Goal: Task Accomplishment & Management: Complete application form

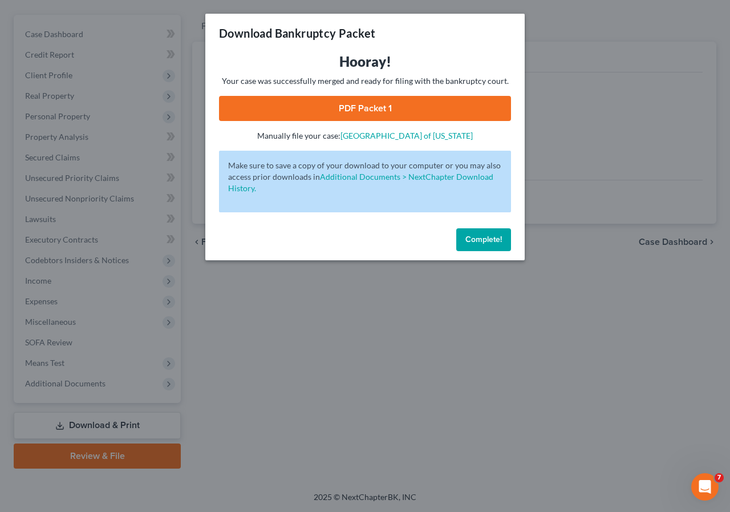
drag, startPoint x: 487, startPoint y: 235, endPoint x: 349, endPoint y: 253, distance: 139.2
click at [487, 235] on span "Complete!" at bounding box center [484, 240] width 37 height 10
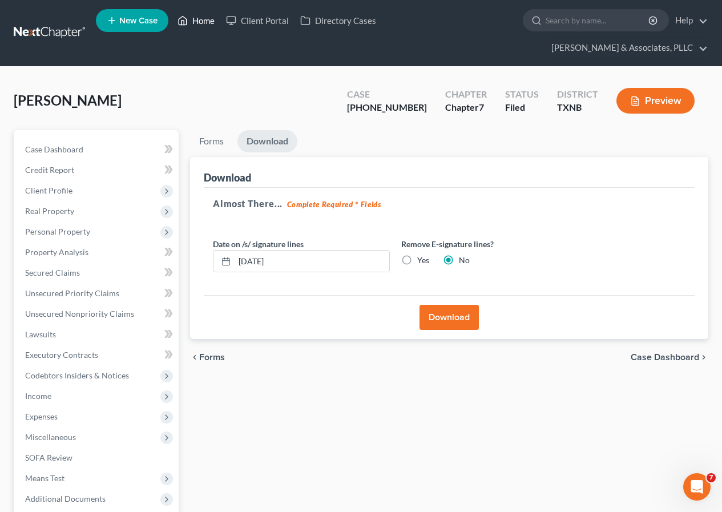
click at [203, 19] on link "Home" at bounding box center [196, 20] width 49 height 21
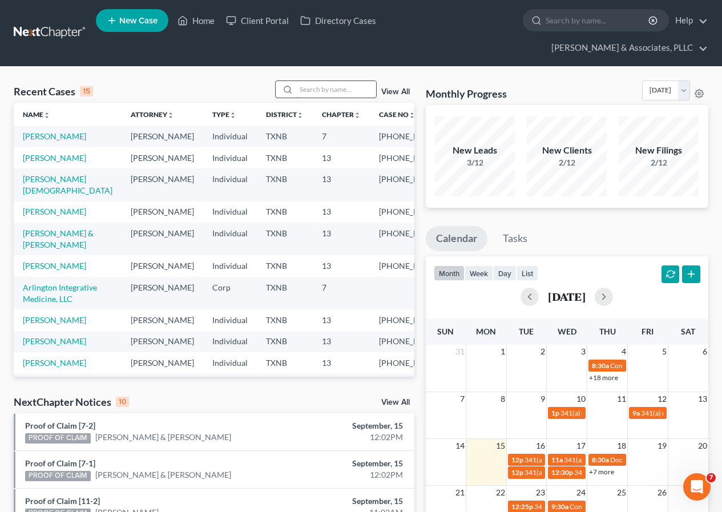
click at [317, 93] on input "search" at bounding box center [336, 89] width 80 height 17
type input "q"
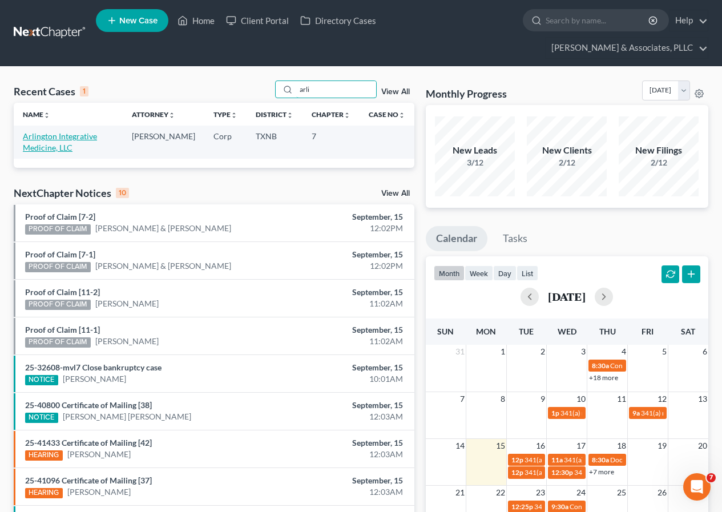
type input "arli"
click at [64, 139] on link "Arlington Integrative Medicine, LLC" at bounding box center [60, 141] width 74 height 21
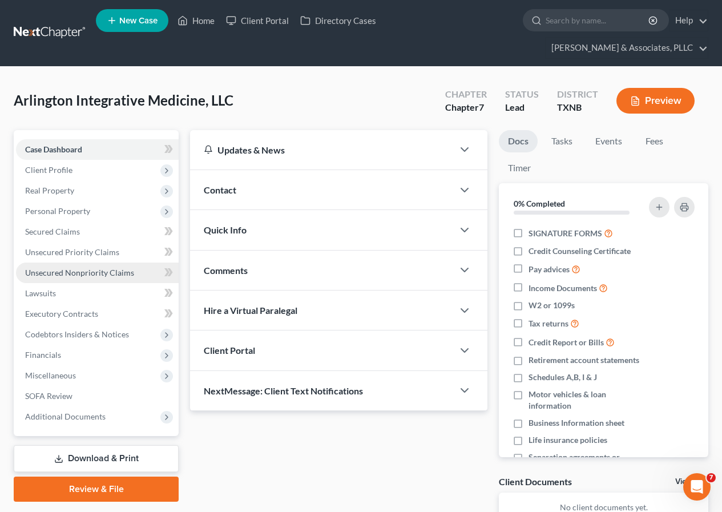
click at [94, 270] on span "Unsecured Nonpriority Claims" at bounding box center [79, 273] width 109 height 10
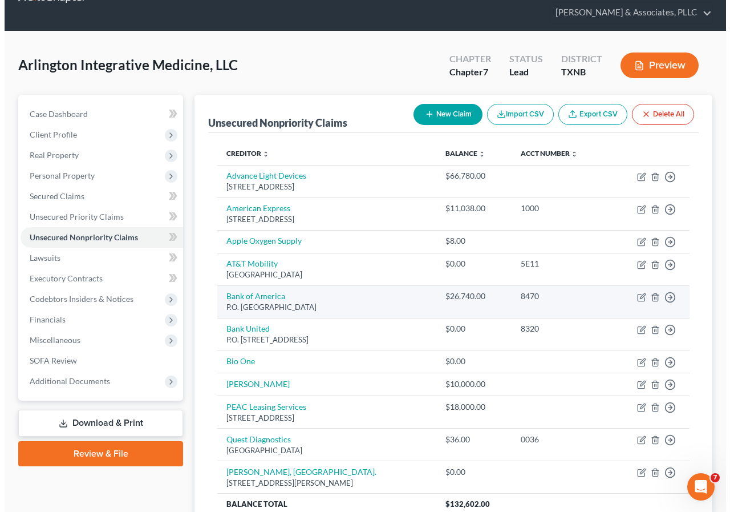
scroll to position [140, 0]
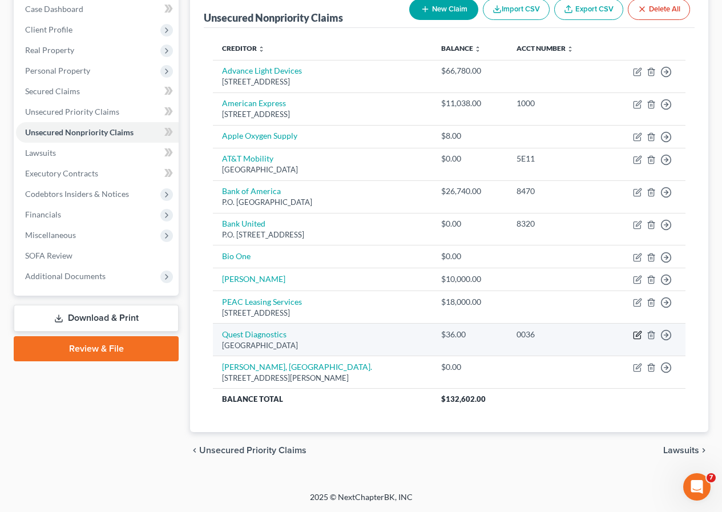
click at [637, 333] on icon "button" at bounding box center [637, 334] width 9 height 9
select select "36"
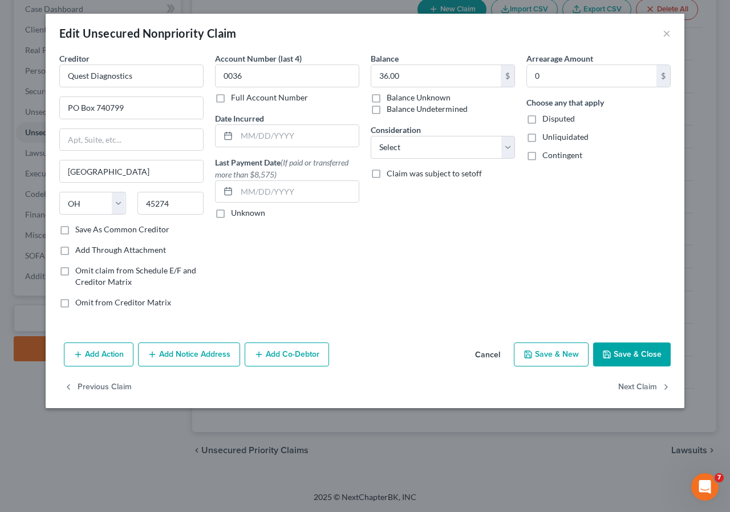
click at [162, 358] on button "Add Notice Address" at bounding box center [189, 354] width 102 height 24
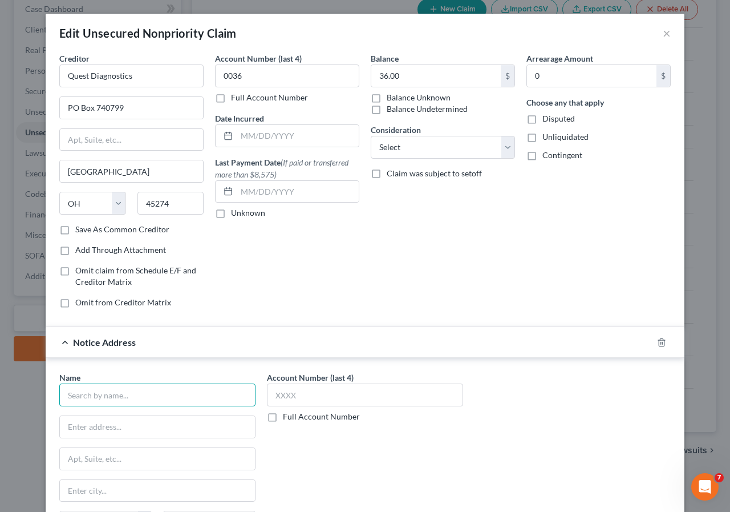
click at [88, 397] on input "text" at bounding box center [157, 394] width 196 height 23
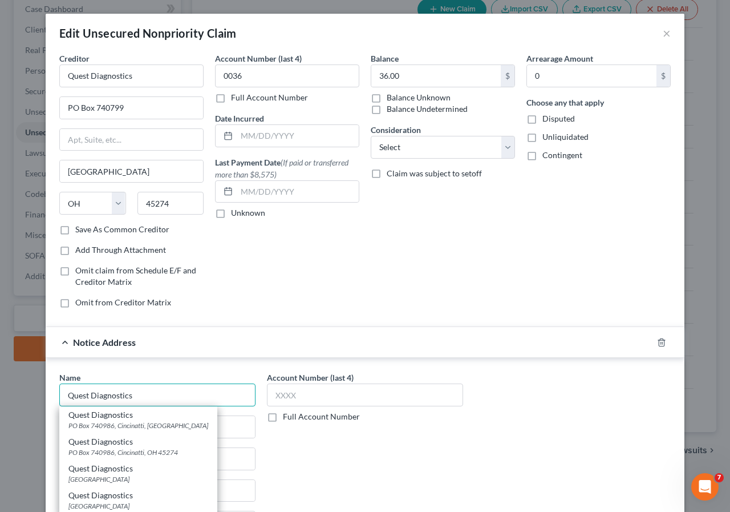
type input "Quest Diagnostics"
click at [431, 264] on div "Balance 36.00 $ Balance Unknown Balance Undetermined 36.00 $ Balance Unknown Co…" at bounding box center [443, 185] width 156 height 265
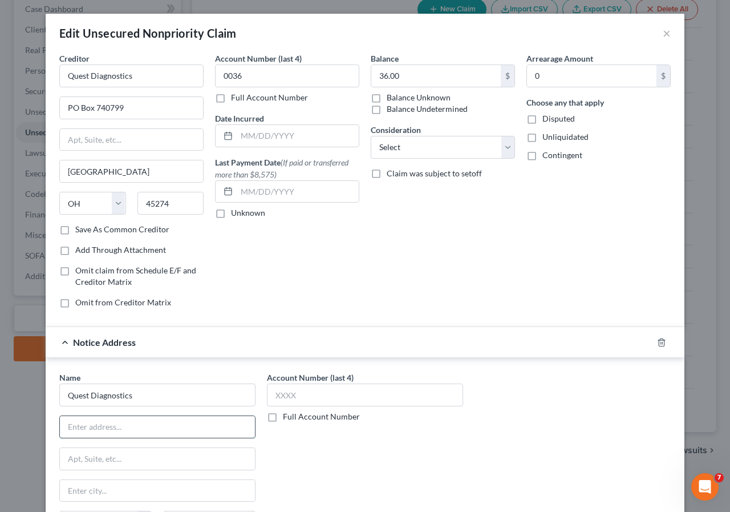
paste input "[STREET_ADDRESS]"
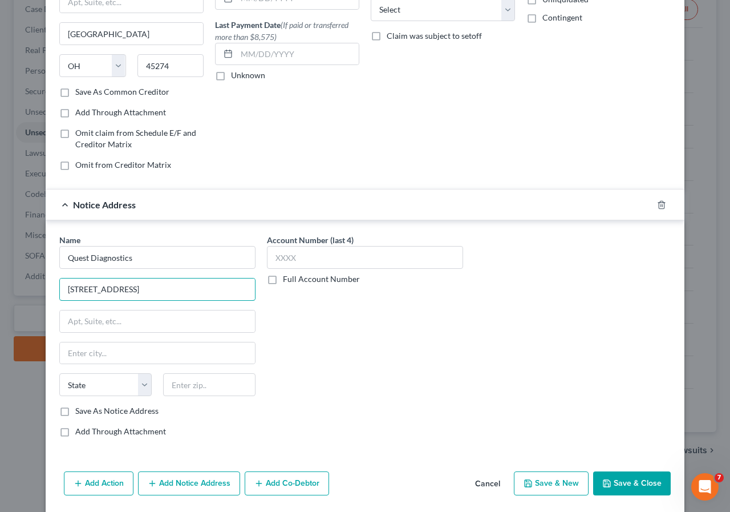
scroll to position [171, 0]
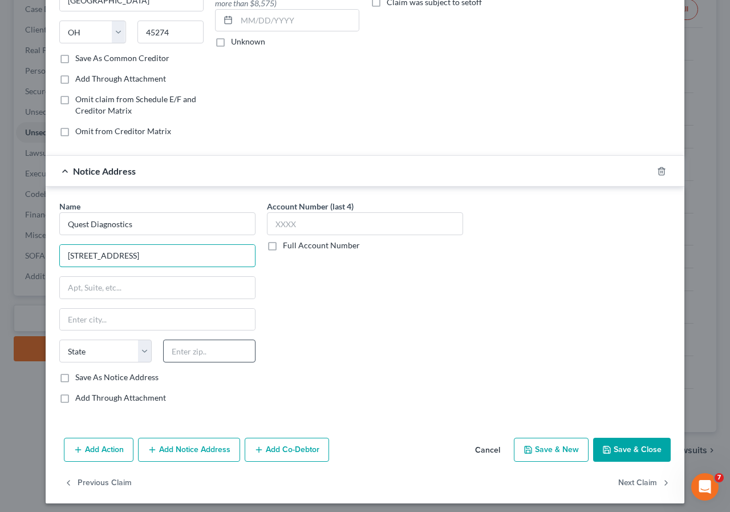
type input "[STREET_ADDRESS]"
click at [197, 353] on input "text" at bounding box center [209, 351] width 92 height 23
type input "07094"
type input "Secaucus"
select select "33"
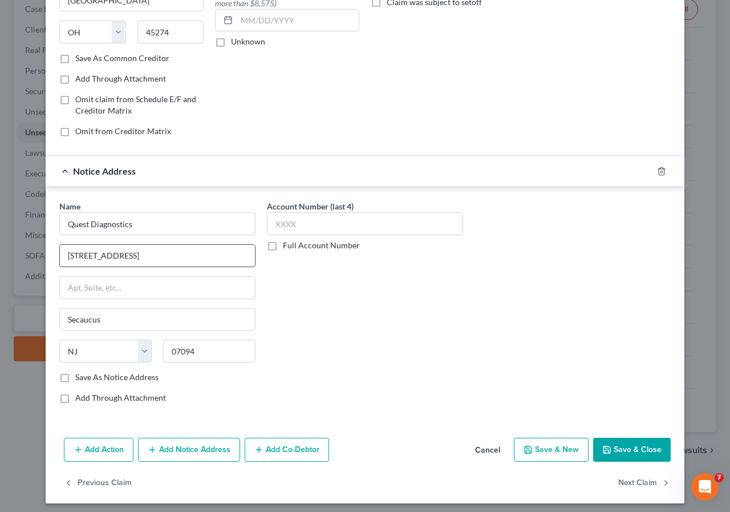
click at [123, 255] on input "[STREET_ADDRESS]" at bounding box center [157, 256] width 195 height 22
type input "[STREET_ADDRESS]"
click at [619, 450] on button "Save & Close" at bounding box center [633, 450] width 78 height 24
click at [168, 224] on input "Quest Diagnostics" at bounding box center [157, 223] width 196 height 23
click at [160, 255] on input "[STREET_ADDRESS]" at bounding box center [157, 256] width 195 height 22
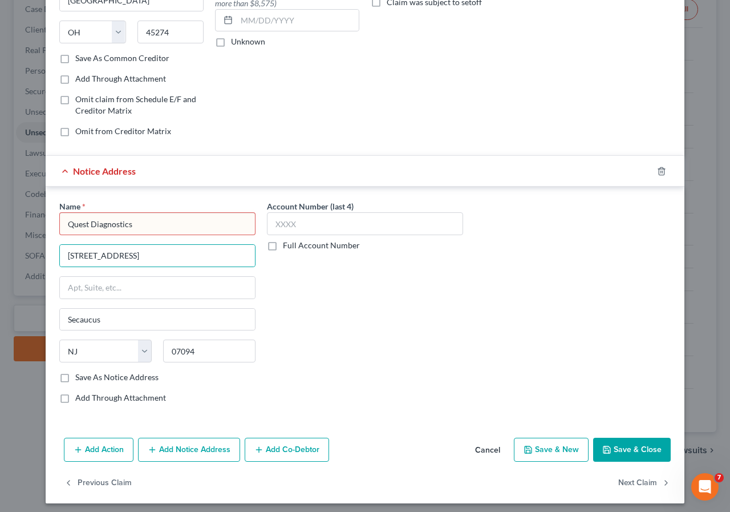
click at [623, 442] on button "Save & Close" at bounding box center [633, 450] width 78 height 24
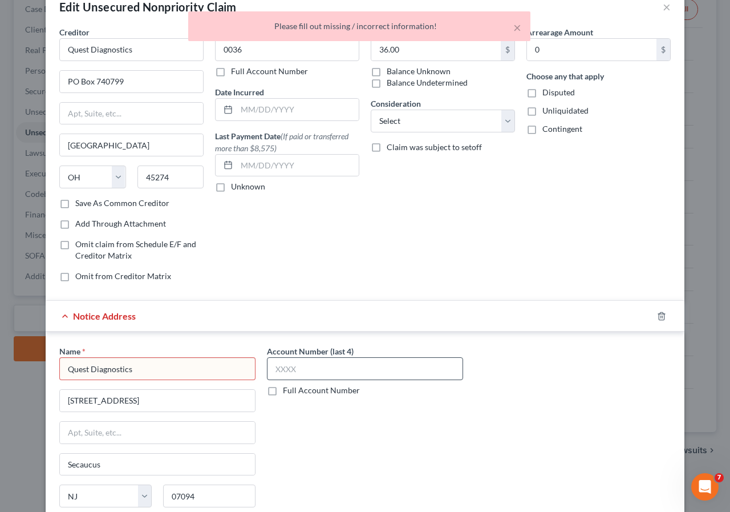
scroll to position [0, 0]
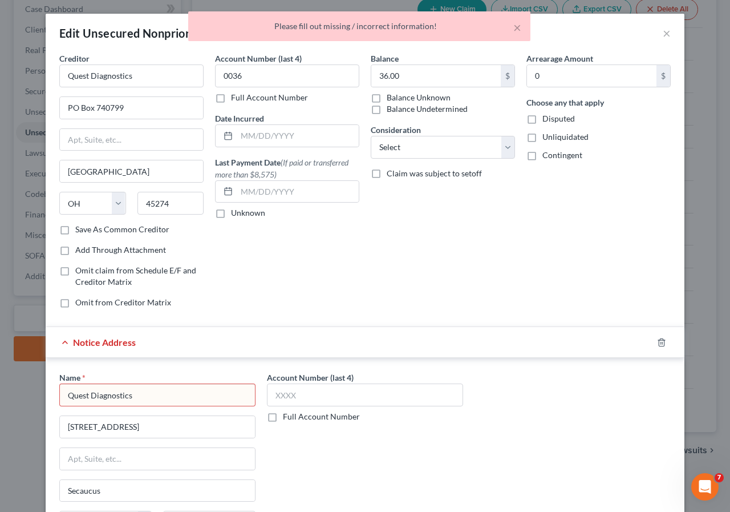
click at [180, 398] on input "Quest Diagnostics" at bounding box center [157, 394] width 196 height 23
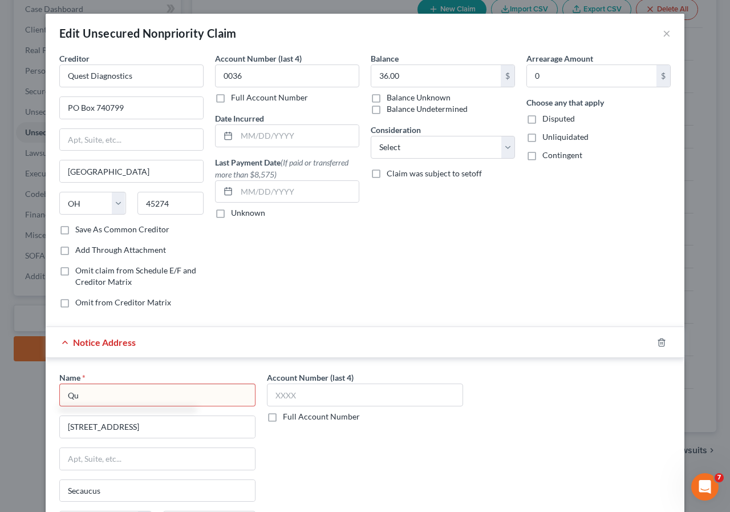
type input "Q"
type input "Quest Diagnostics"
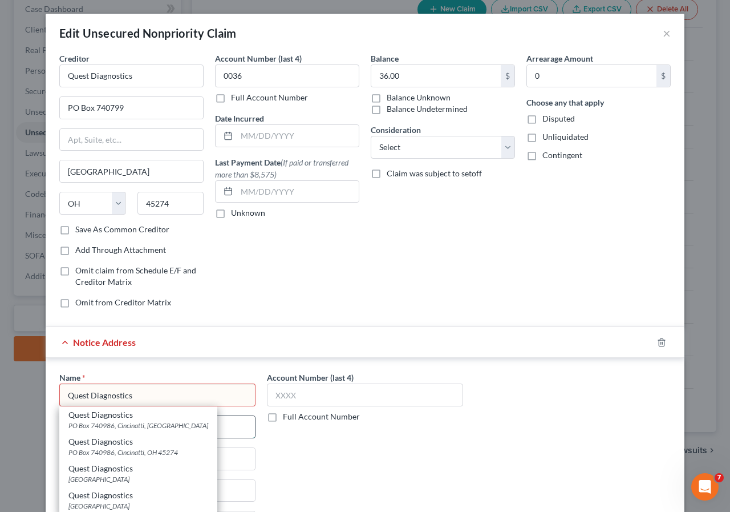
click at [220, 425] on input "[STREET_ADDRESS]" at bounding box center [157, 427] width 195 height 22
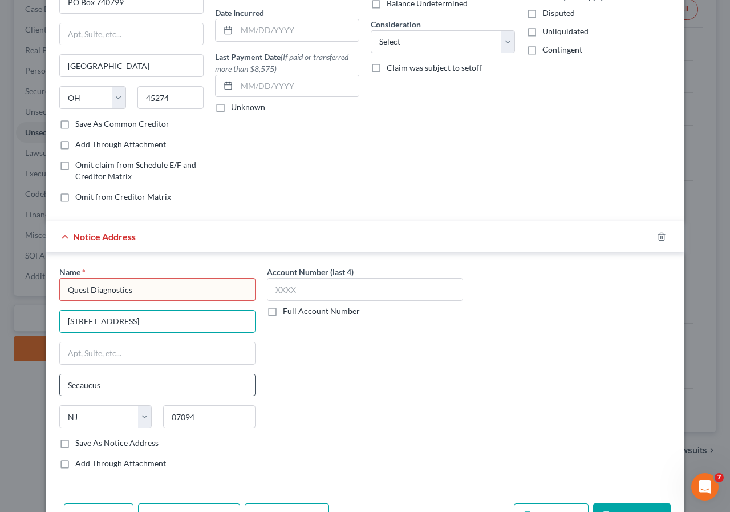
scroll to position [114, 0]
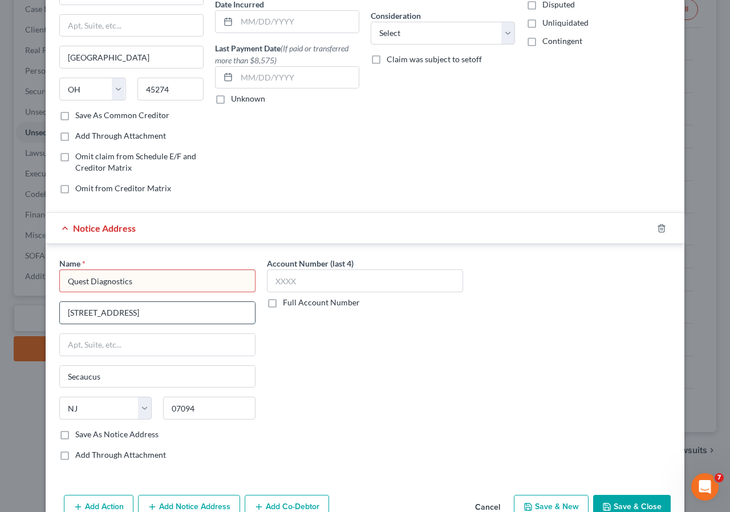
click at [156, 316] on input "[STREET_ADDRESS]" at bounding box center [157, 313] width 195 height 22
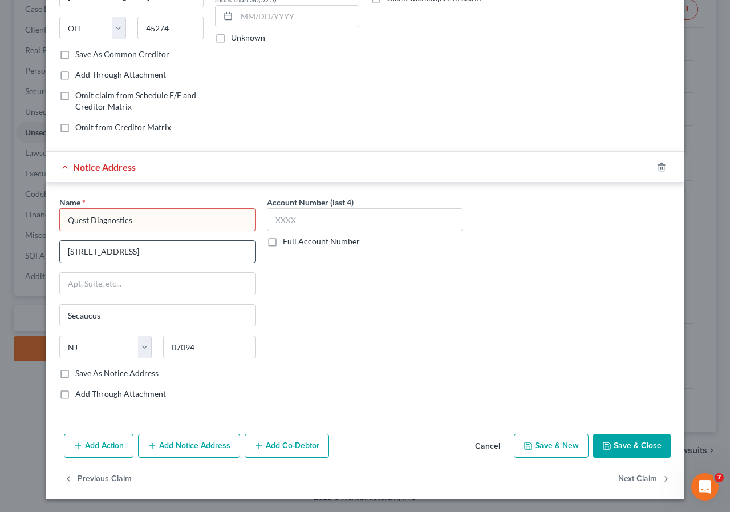
scroll to position [176, 0]
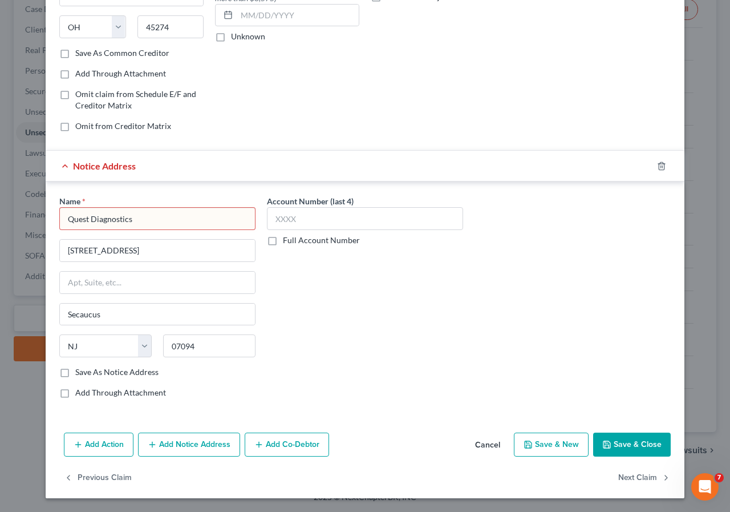
click at [75, 373] on label "Save As Notice Address" at bounding box center [116, 371] width 83 height 11
click at [80, 373] on input "Save As Notice Address" at bounding box center [83, 369] width 7 height 7
checkbox input "true"
click at [147, 221] on input "Quest Diagnostics" at bounding box center [157, 218] width 196 height 23
click at [200, 444] on button "Add Notice Address" at bounding box center [189, 445] width 102 height 24
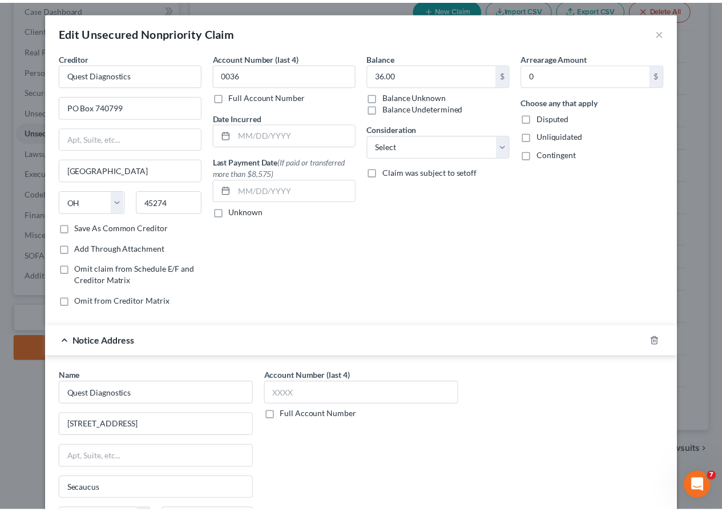
scroll to position [0, 0]
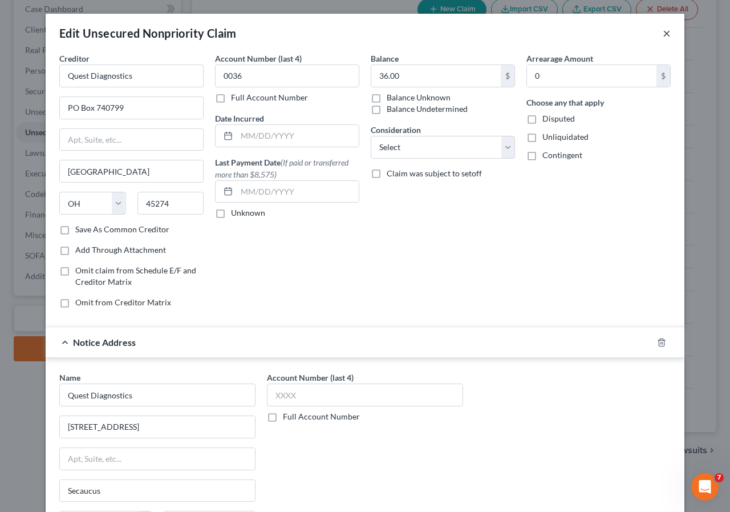
click at [664, 33] on button "×" at bounding box center [667, 33] width 8 height 14
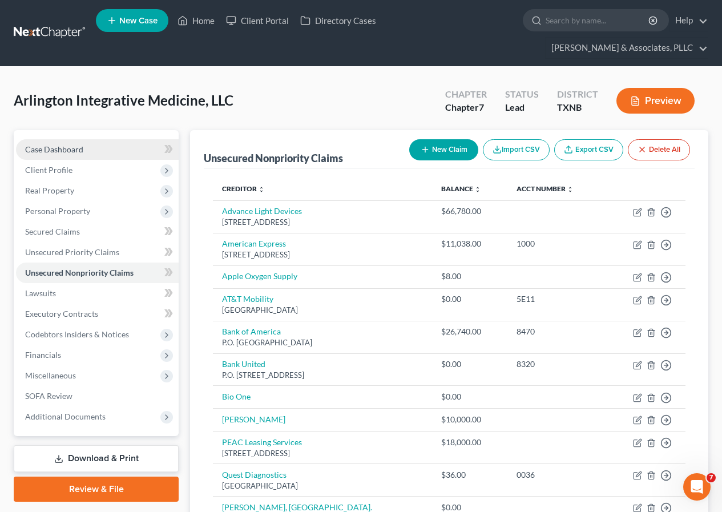
click at [87, 150] on link "Case Dashboard" at bounding box center [97, 149] width 163 height 21
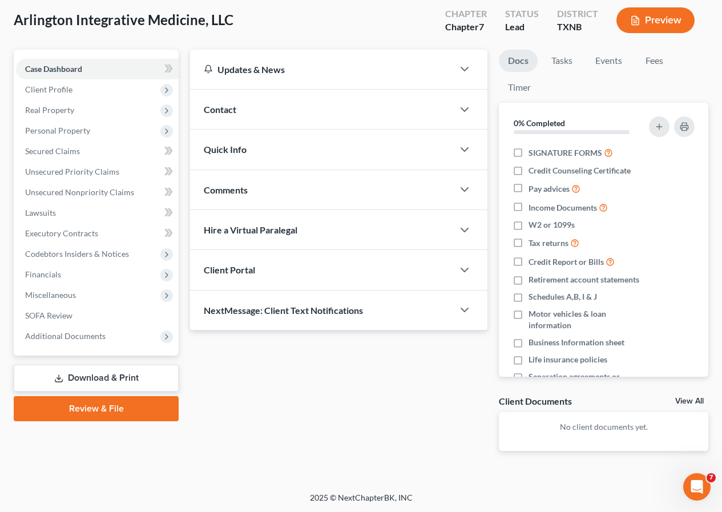
scroll to position [81, 0]
click at [111, 379] on link "Download & Print" at bounding box center [96, 377] width 165 height 27
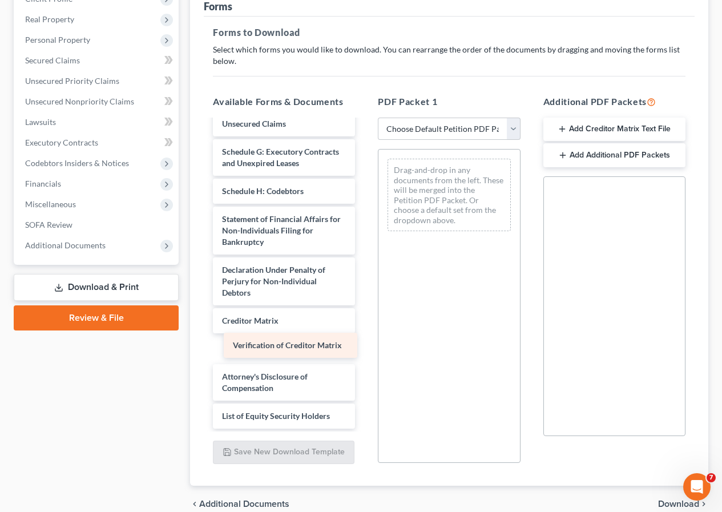
scroll to position [173, 0]
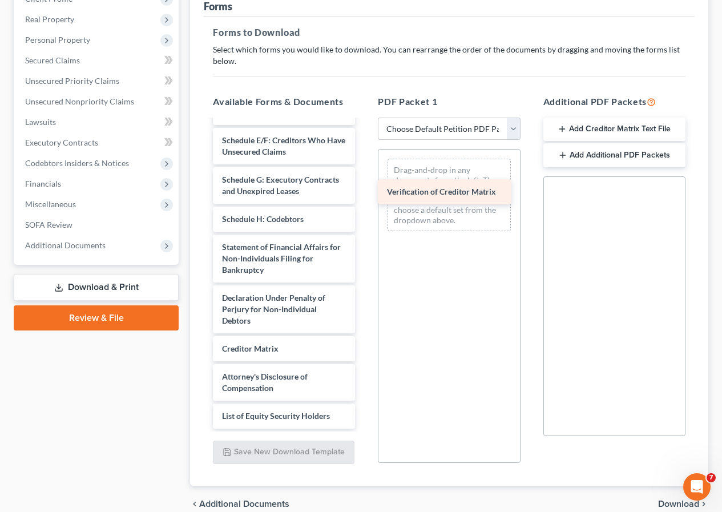
drag, startPoint x: 289, startPoint y: 348, endPoint x: 454, endPoint y: 191, distance: 227.7
click at [364, 191] on div "Verification of Creditor Matrix Voluntary Petition for Non-Individuals Filing f…" at bounding box center [284, 199] width 160 height 458
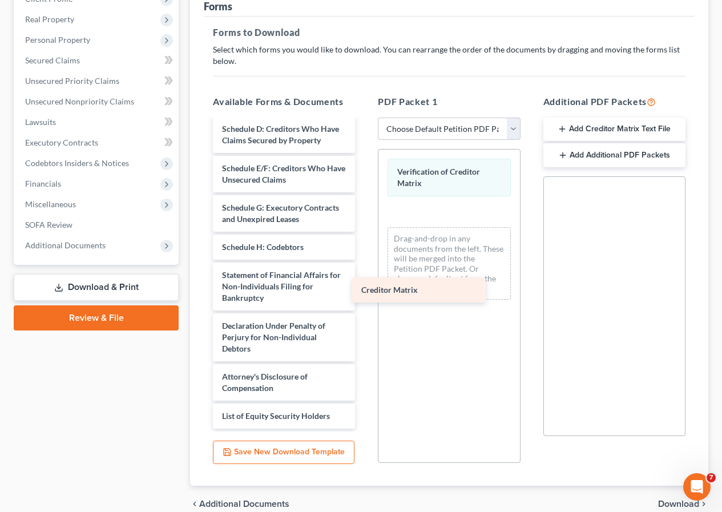
scroll to position [145, 0]
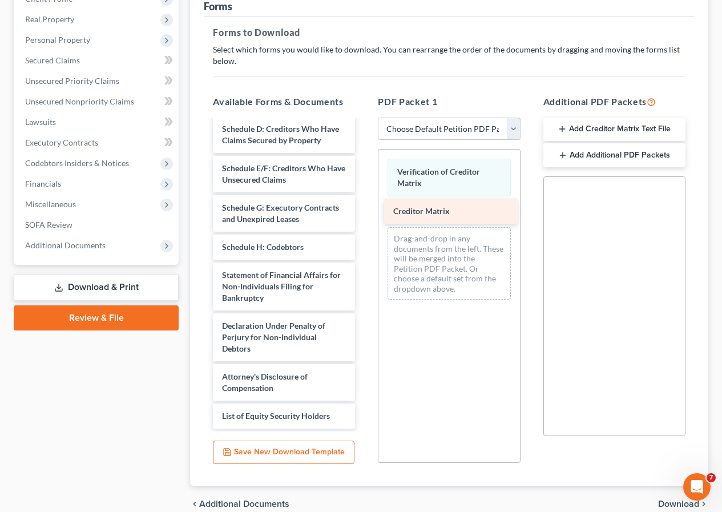
drag, startPoint x: 263, startPoint y: 348, endPoint x: 434, endPoint y: 210, distance: 219.6
click at [364, 210] on div "Creditor Matrix Voluntary Petition for Non-Individuals Filing for Bankruptcy Su…" at bounding box center [284, 213] width 160 height 430
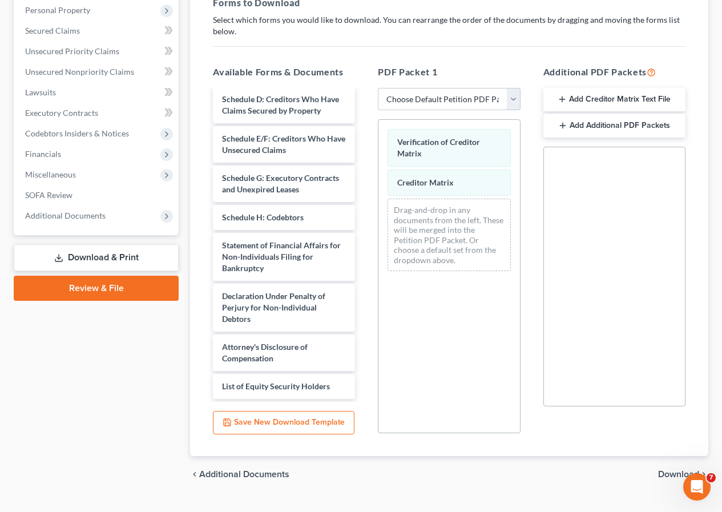
scroll to position [225, 0]
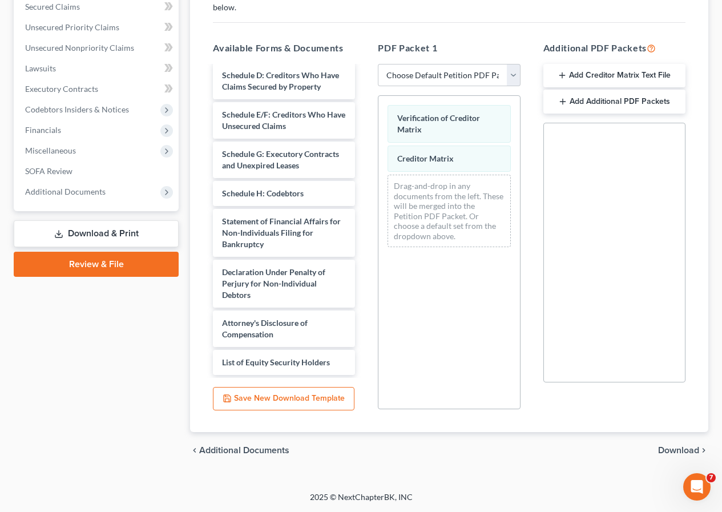
drag, startPoint x: 687, startPoint y: 448, endPoint x: 575, endPoint y: 393, distance: 125.1
click at [687, 448] on span "Download" at bounding box center [678, 450] width 41 height 9
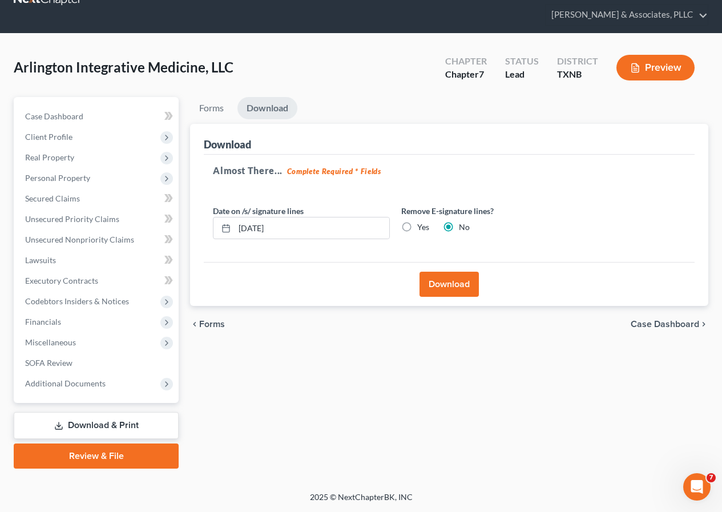
scroll to position [33, 0]
click at [450, 286] on button "Download" at bounding box center [448, 284] width 59 height 25
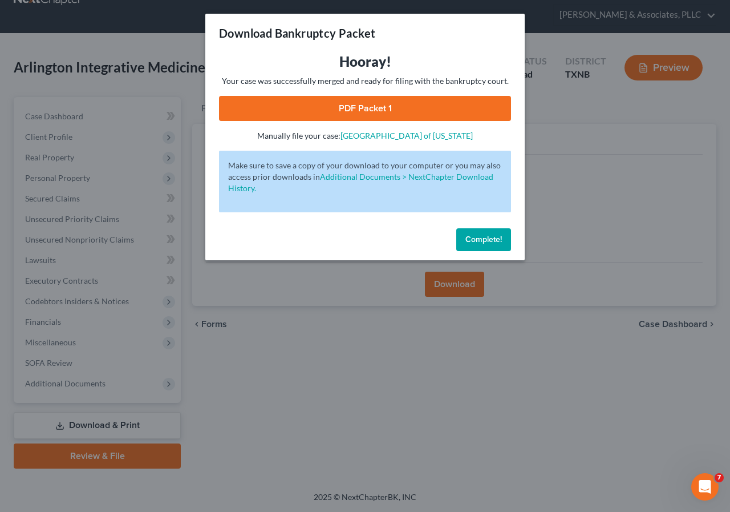
click at [349, 114] on link "PDF Packet 1" at bounding box center [365, 108] width 292 height 25
click at [473, 241] on span "Complete!" at bounding box center [484, 240] width 37 height 10
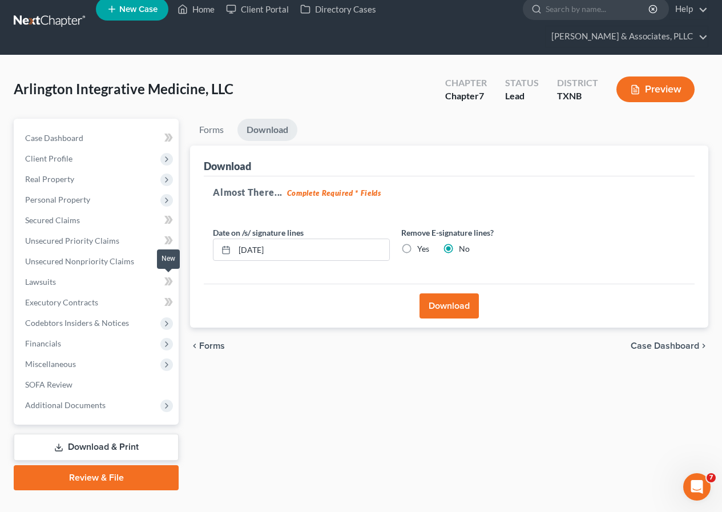
scroll to position [0, 0]
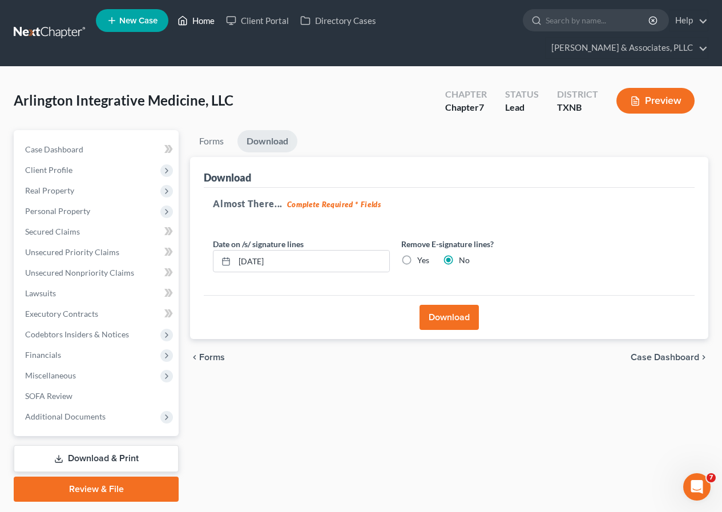
click at [203, 18] on link "Home" at bounding box center [196, 20] width 49 height 21
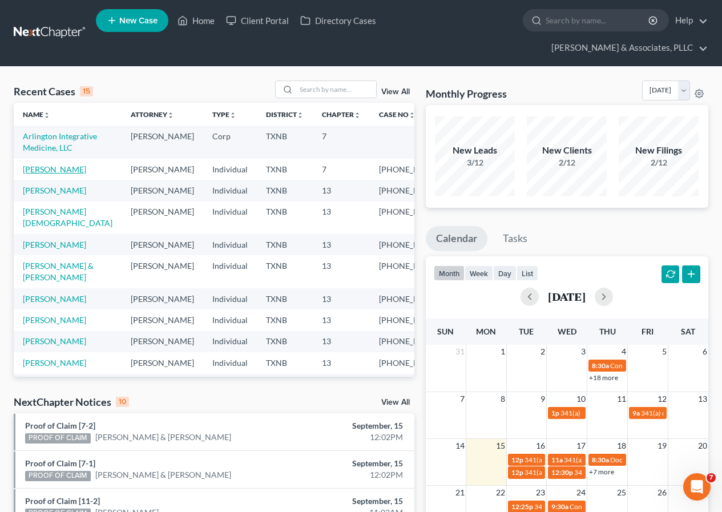
click at [50, 172] on link "[PERSON_NAME]" at bounding box center [54, 169] width 63 height 10
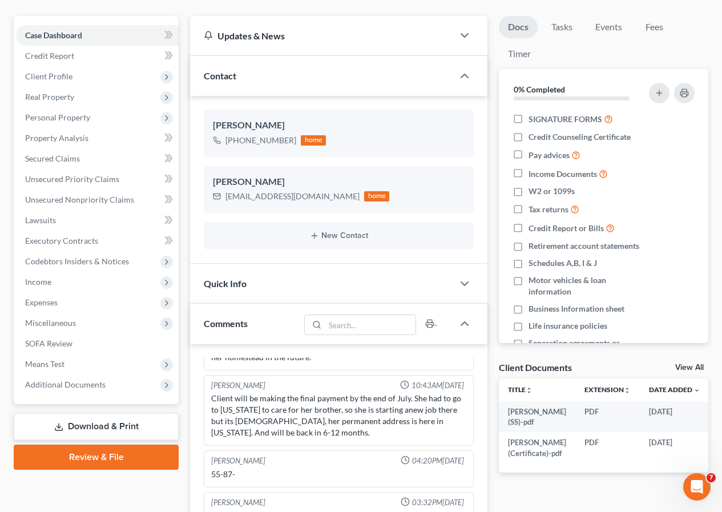
scroll to position [171, 0]
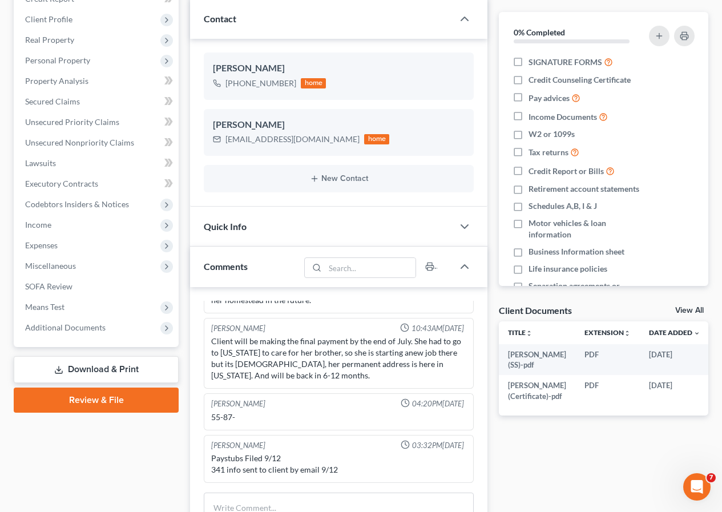
click at [83, 373] on link "Download & Print" at bounding box center [96, 369] width 165 height 27
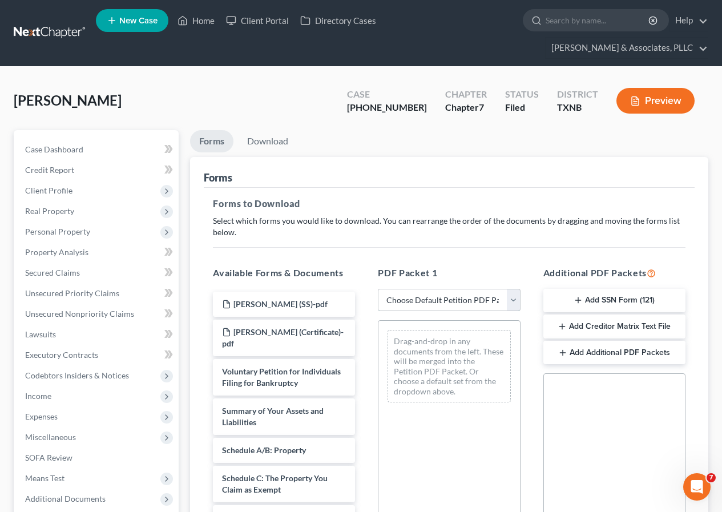
click at [512, 298] on select "Choose Default Petition PDF Packet Complete Bankruptcy Petition (all forms and …" at bounding box center [449, 300] width 142 height 23
select select "2"
click at [378, 289] on select "Choose Default Petition PDF Packet Complete Bankruptcy Petition (all forms and …" at bounding box center [449, 300] width 142 height 23
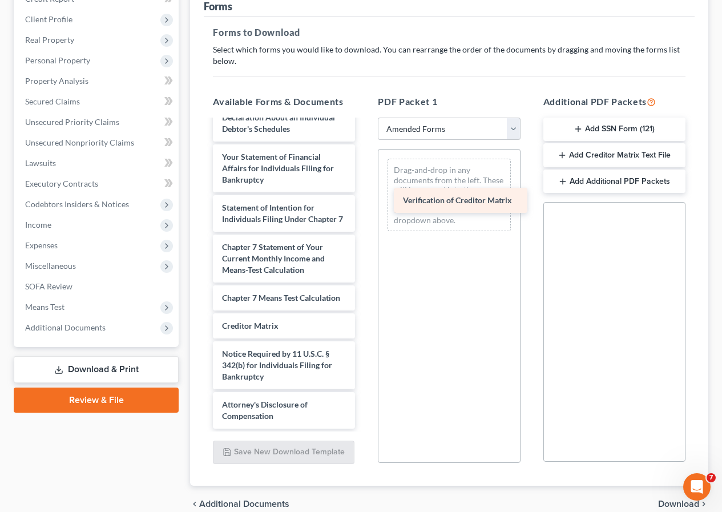
scroll to position [409, 0]
drag, startPoint x: 265, startPoint y: 331, endPoint x: 354, endPoint y: 277, distance: 103.9
click at [364, 174] on div "Verification of Creditor Matrix Voluntary Petition for Individuals Filing for B…" at bounding box center [284, 93] width 160 height 672
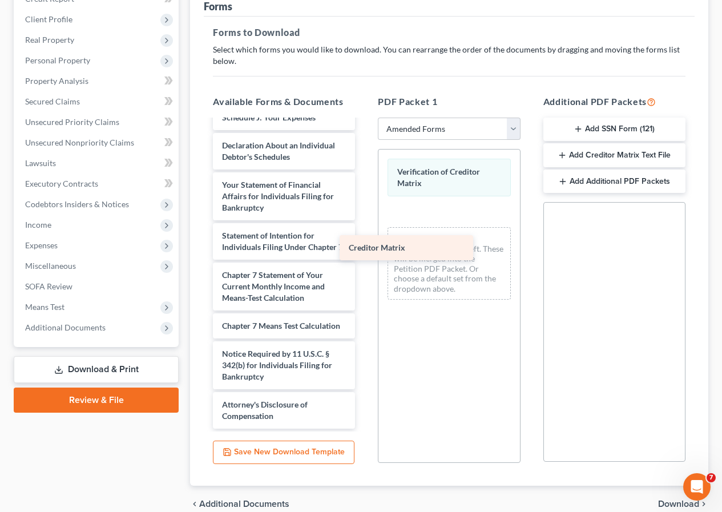
scroll to position [381, 0]
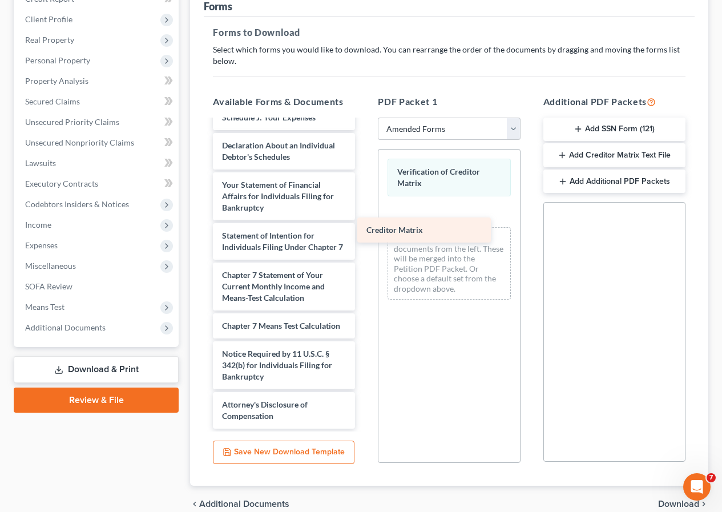
drag, startPoint x: 263, startPoint y: 328, endPoint x: 407, endPoint y: 232, distance: 173.3
click at [364, 232] on div "Creditor Matrix Voluntary Petition for Individuals Filing for Bankruptcy Summar…" at bounding box center [284, 107] width 160 height 644
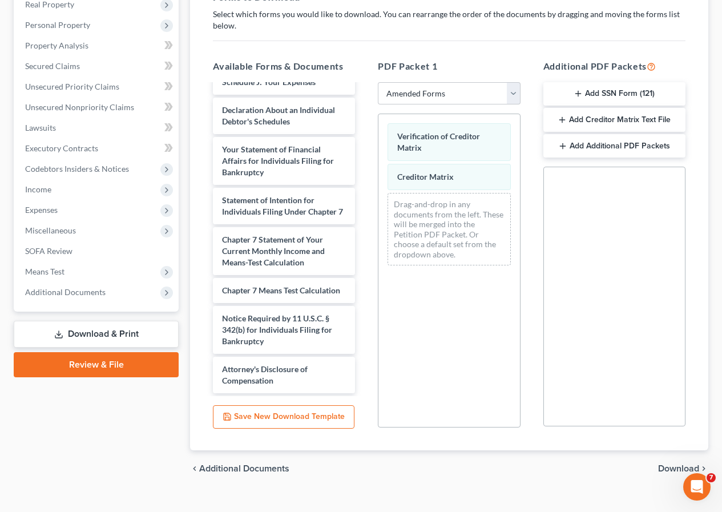
scroll to position [225, 0]
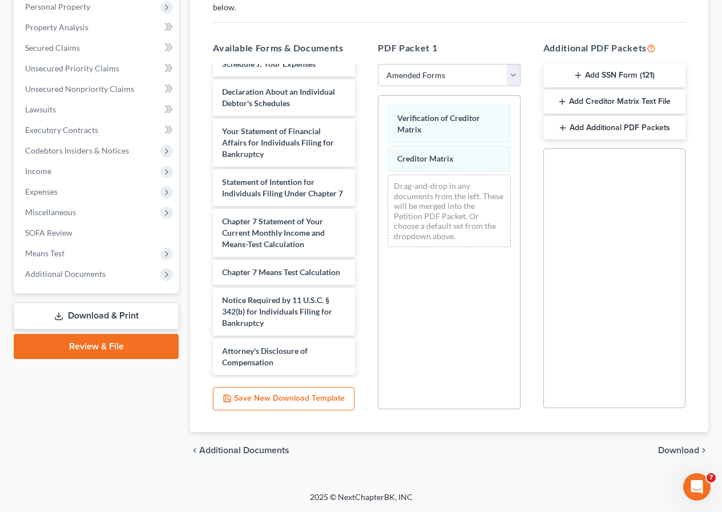
click at [667, 448] on span "Download" at bounding box center [678, 450] width 41 height 9
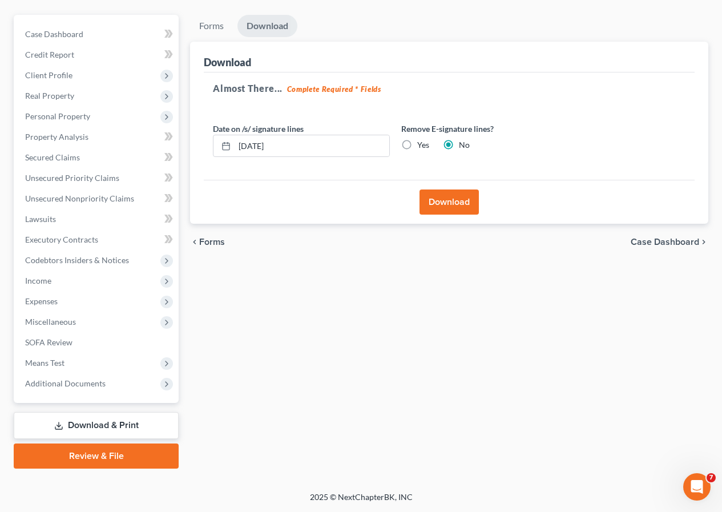
scroll to position [115, 0]
click at [458, 205] on button "Download" at bounding box center [448, 201] width 59 height 25
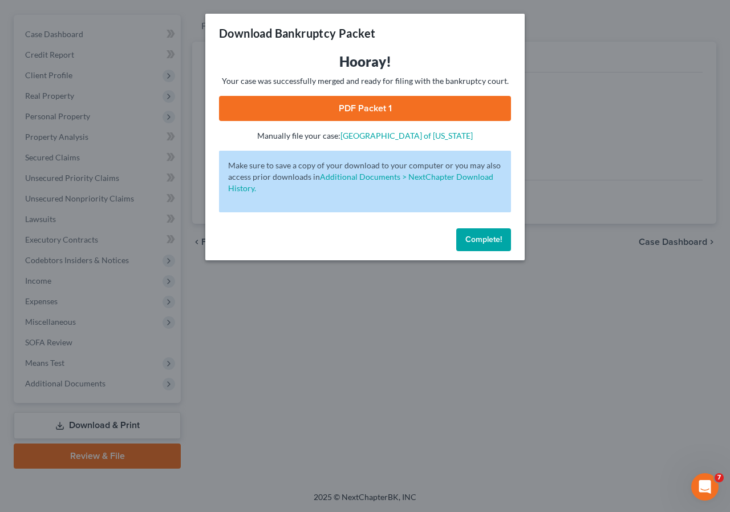
click at [349, 106] on link "PDF Packet 1" at bounding box center [365, 108] width 292 height 25
click at [471, 242] on span "Complete!" at bounding box center [484, 240] width 37 height 10
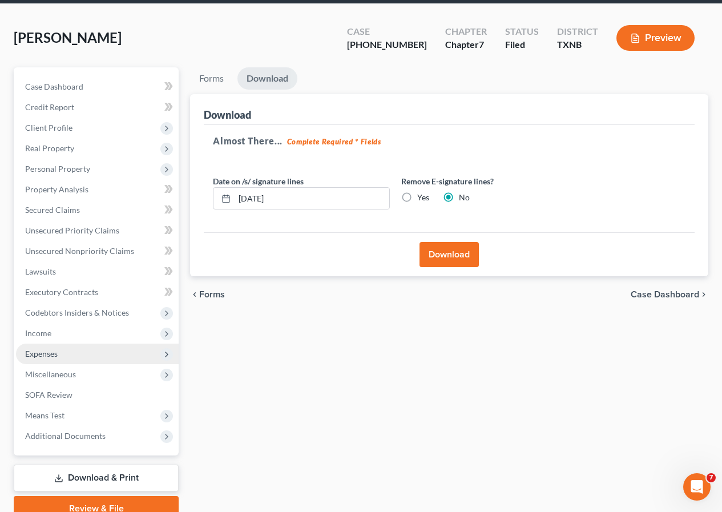
scroll to position [0, 0]
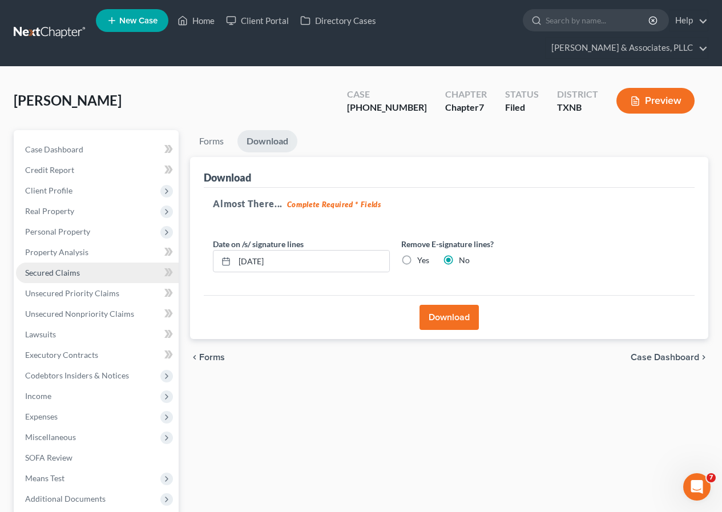
click at [80, 273] on link "Secured Claims" at bounding box center [97, 273] width 163 height 21
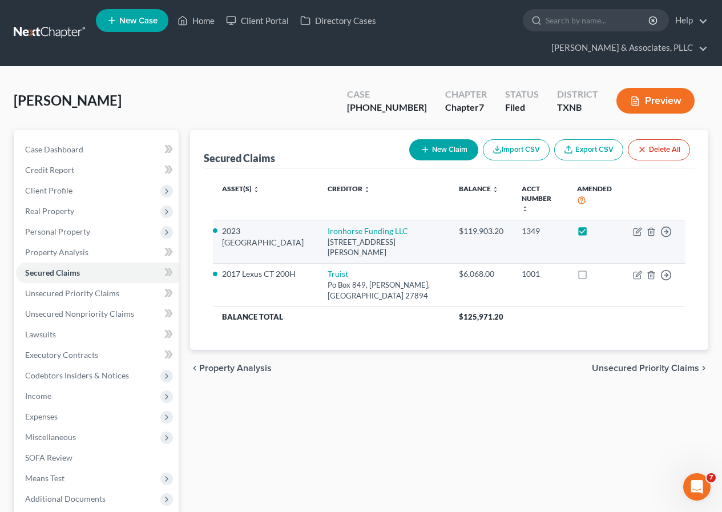
click at [593, 234] on label at bounding box center [593, 234] width 0 height 0
click at [598, 226] on input "checkbox" at bounding box center [601, 228] width 7 height 7
checkbox input "false"
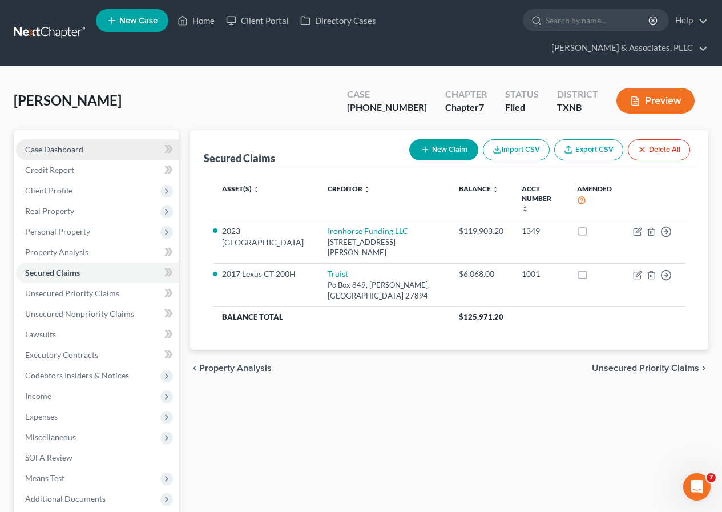
click at [60, 147] on span "Case Dashboard" at bounding box center [54, 149] width 58 height 10
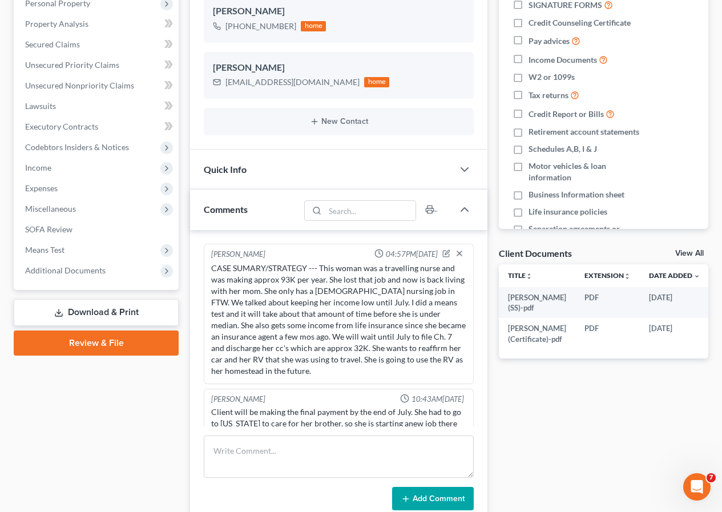
scroll to position [128, 0]
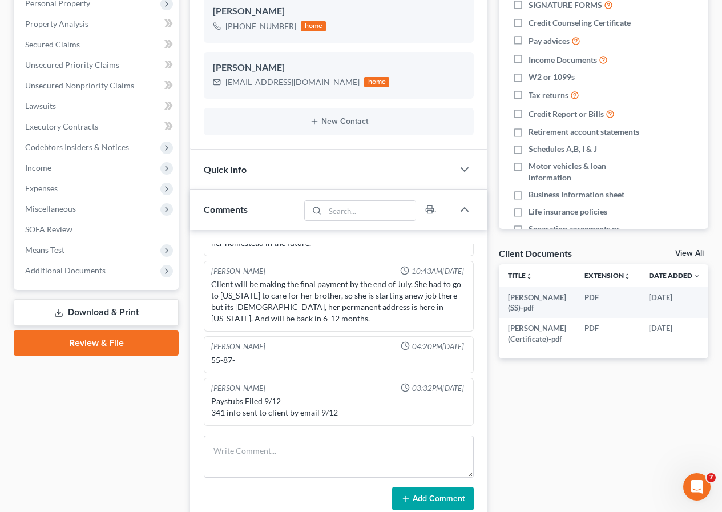
click at [112, 314] on link "Download & Print" at bounding box center [96, 312] width 165 height 27
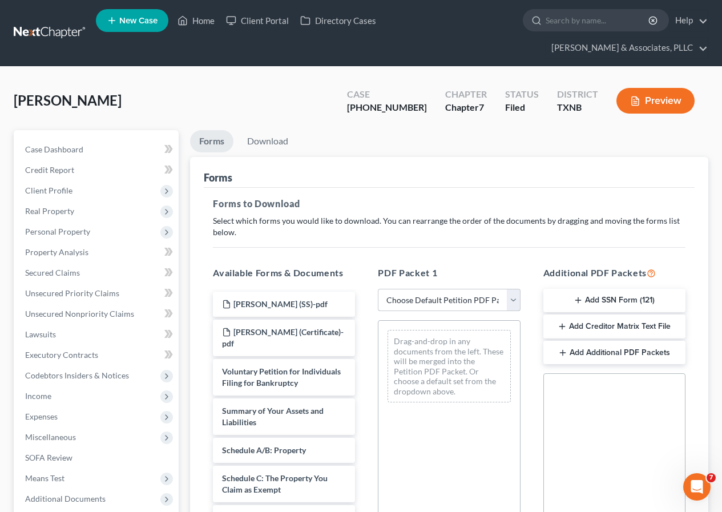
click at [510, 304] on select "Choose Default Petition PDF Packet Complete Bankruptcy Petition (all forms and …" at bounding box center [449, 300] width 142 height 23
select select "2"
click at [378, 289] on select "Choose Default Petition PDF Packet Complete Bankruptcy Petition (all forms and …" at bounding box center [449, 300] width 142 height 23
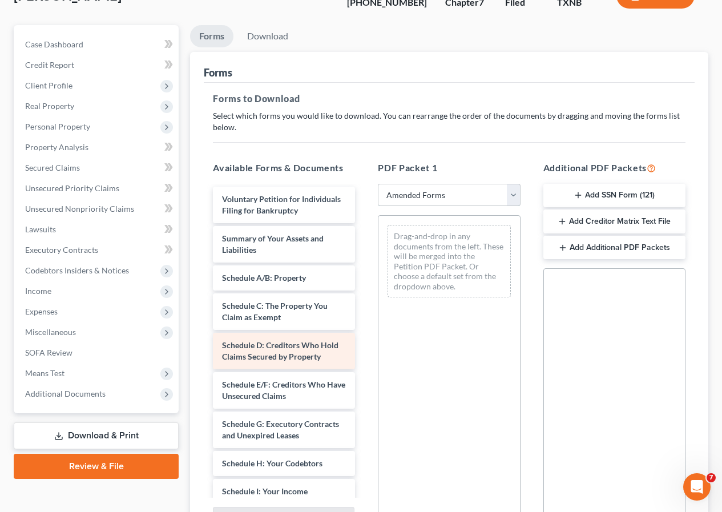
scroll to position [114, 0]
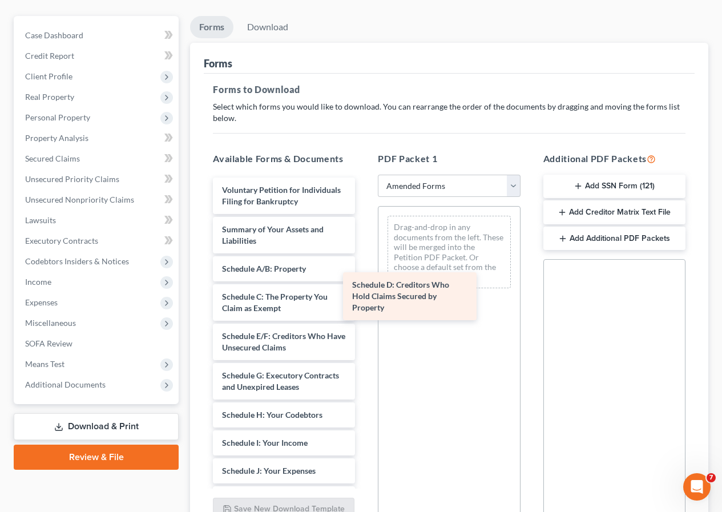
drag, startPoint x: 259, startPoint y: 365, endPoint x: 406, endPoint y: 260, distance: 180.8
click at [364, 264] on div "Schedule D: Creditors Who Hold Claims Secured by Property Voluntary Petition fo…" at bounding box center [284, 507] width 160 height 660
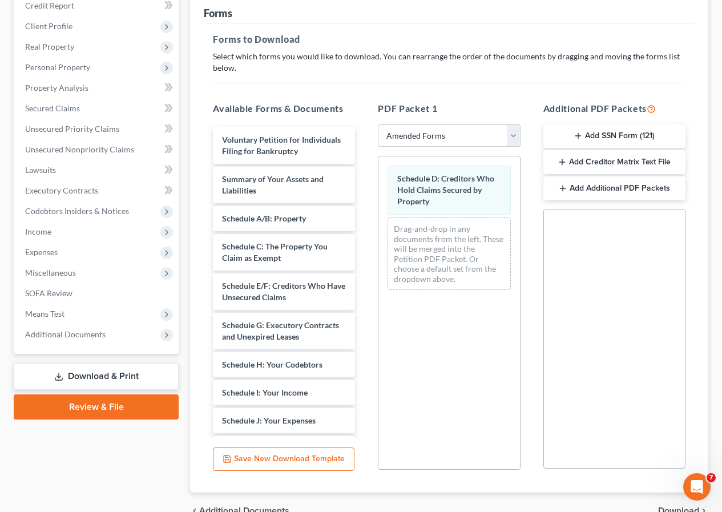
scroll to position [225, 0]
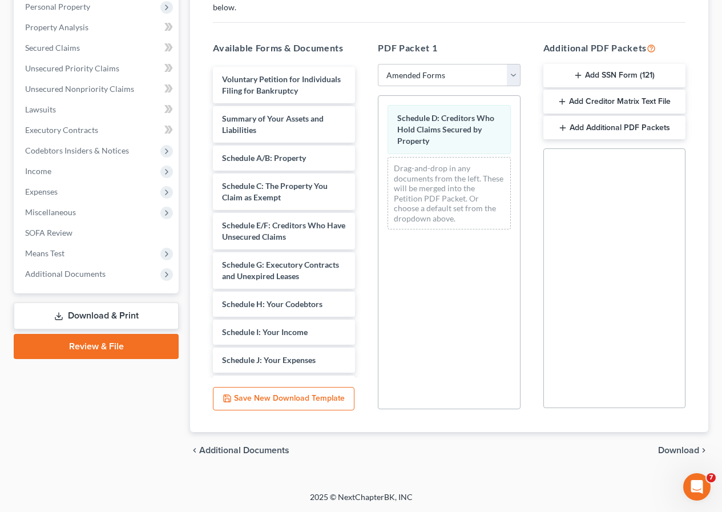
click at [682, 451] on span "Download" at bounding box center [678, 450] width 41 height 9
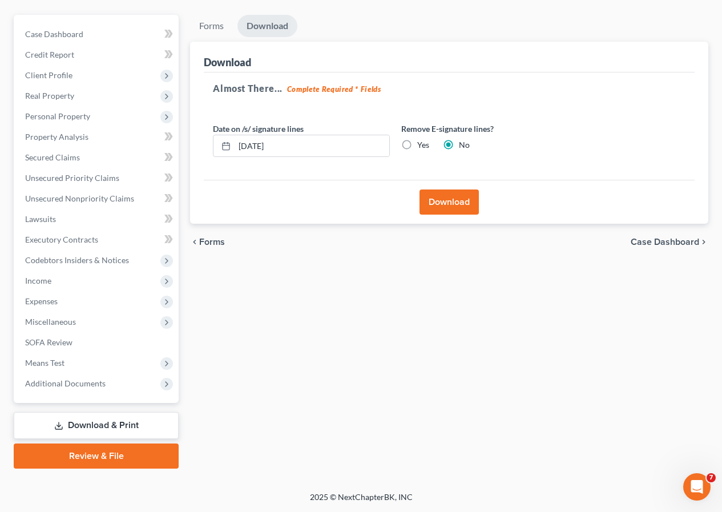
scroll to position [115, 0]
click at [451, 204] on button "Download" at bounding box center [448, 201] width 59 height 25
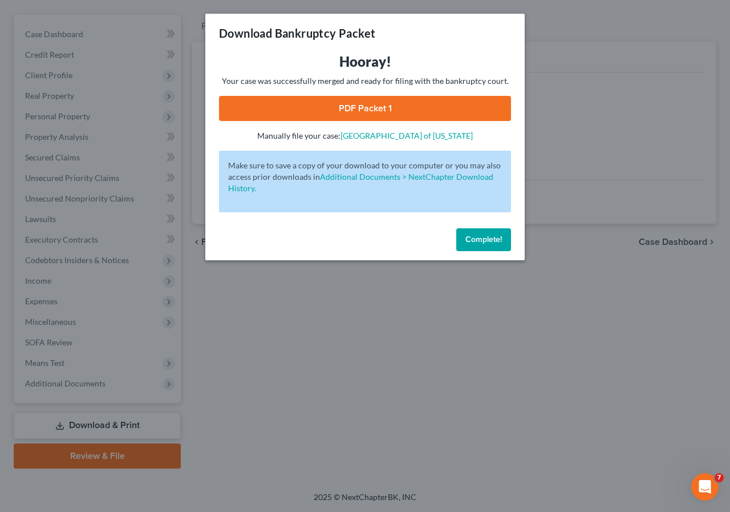
click at [490, 243] on span "Complete!" at bounding box center [484, 240] width 37 height 10
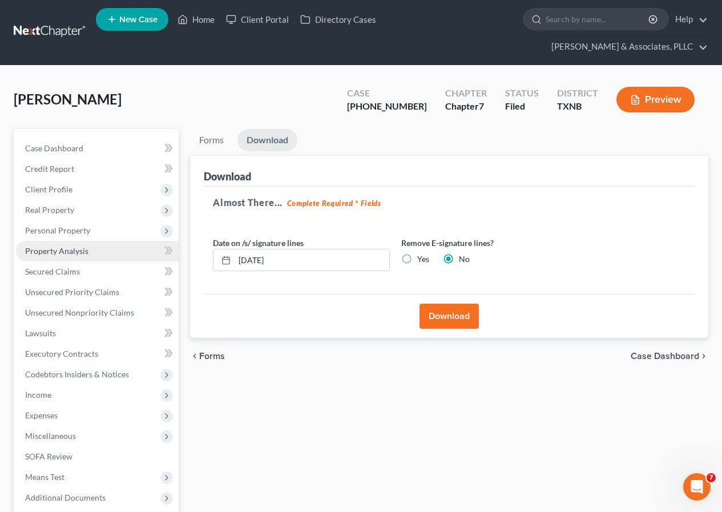
scroll to position [0, 0]
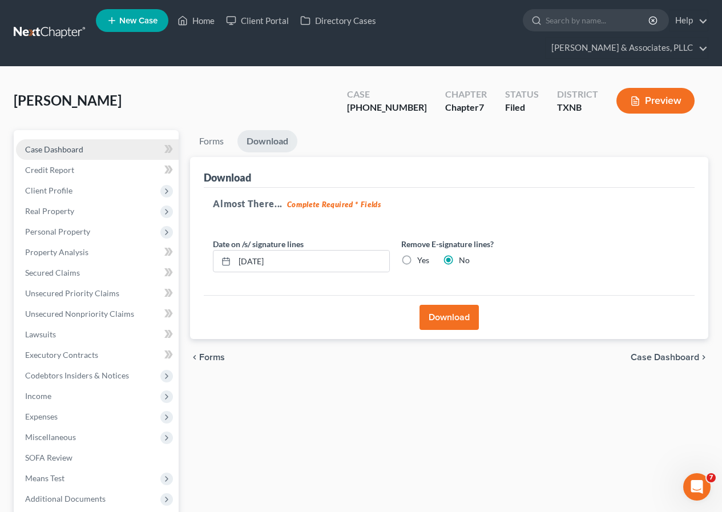
click at [73, 152] on span "Case Dashboard" at bounding box center [54, 149] width 58 height 10
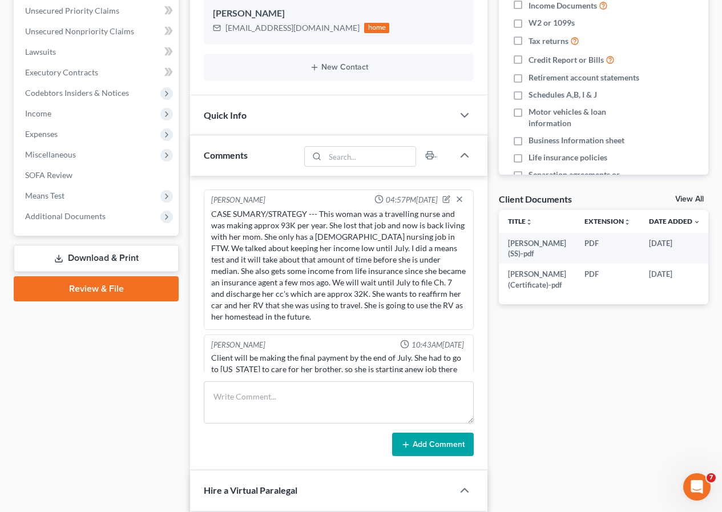
scroll to position [128, 0]
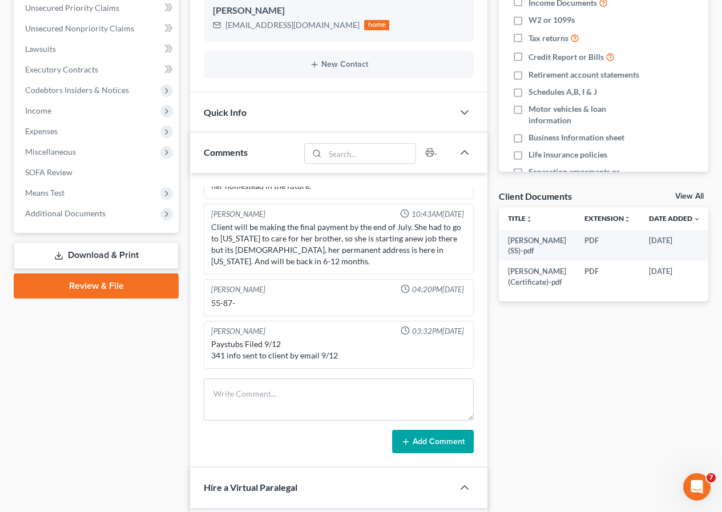
click at [120, 259] on link "Download & Print" at bounding box center [96, 255] width 165 height 27
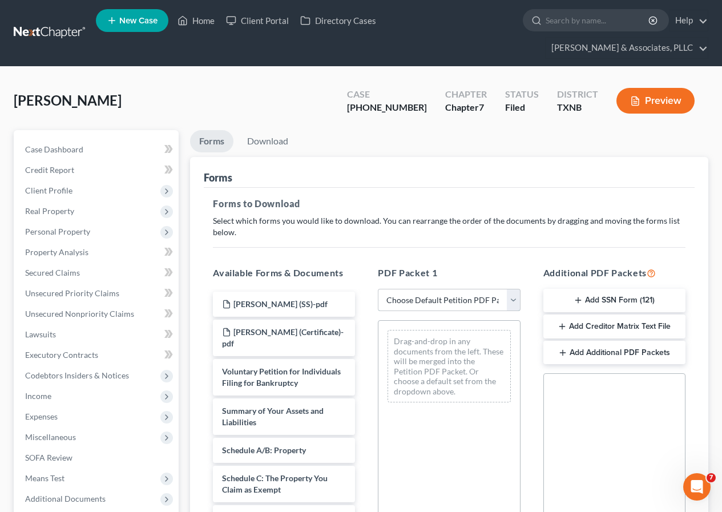
drag, startPoint x: 512, startPoint y: 304, endPoint x: 499, endPoint y: 310, distance: 14.5
click at [512, 304] on select "Choose Default Petition PDF Packet Complete Bankruptcy Petition (all forms and …" at bounding box center [449, 300] width 142 height 23
select select "2"
click at [378, 289] on select "Choose Default Petition PDF Packet Complete Bankruptcy Petition (all forms and …" at bounding box center [449, 300] width 142 height 23
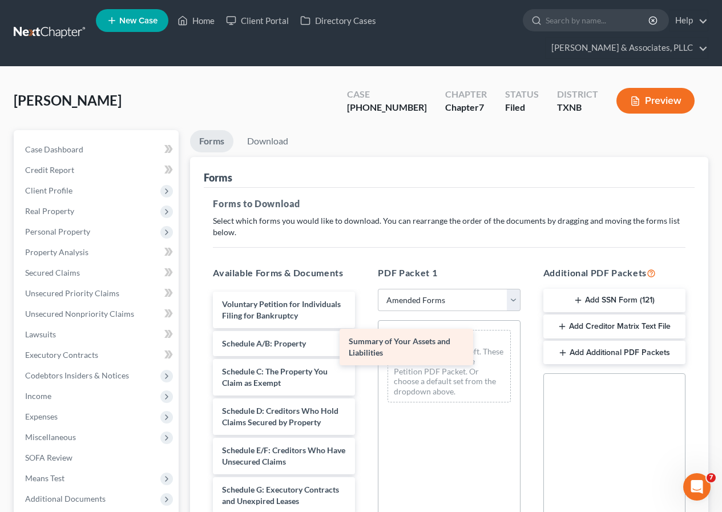
drag, startPoint x: 264, startPoint y: 364, endPoint x: 390, endPoint y: 350, distance: 127.4
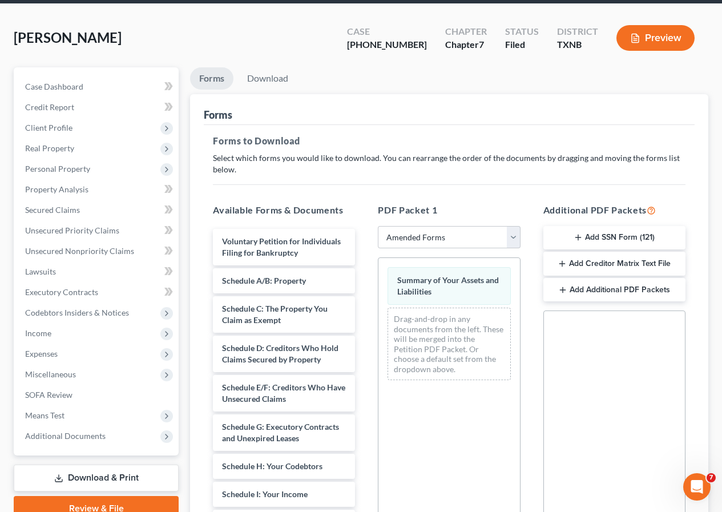
scroll to position [171, 0]
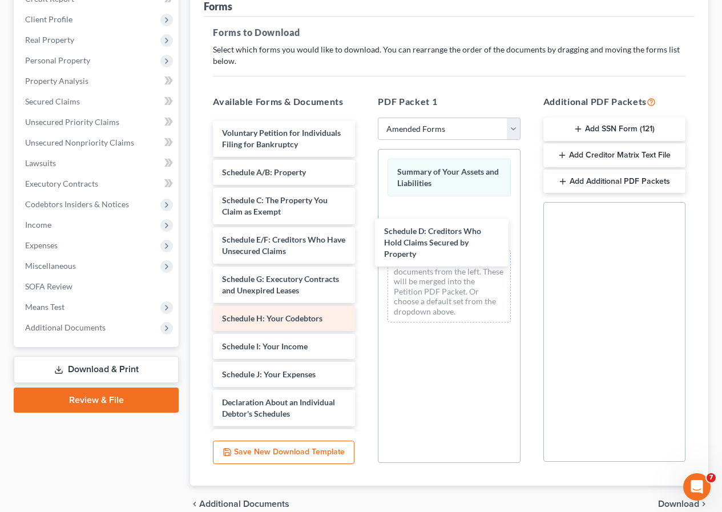
drag, startPoint x: 268, startPoint y: 267, endPoint x: 314, endPoint y: 339, distance: 85.8
click at [364, 246] on div "Schedule D: Creditors Who Hold Claims Secured by Property Voluntary Petition fo…" at bounding box center [284, 430] width 160 height 621
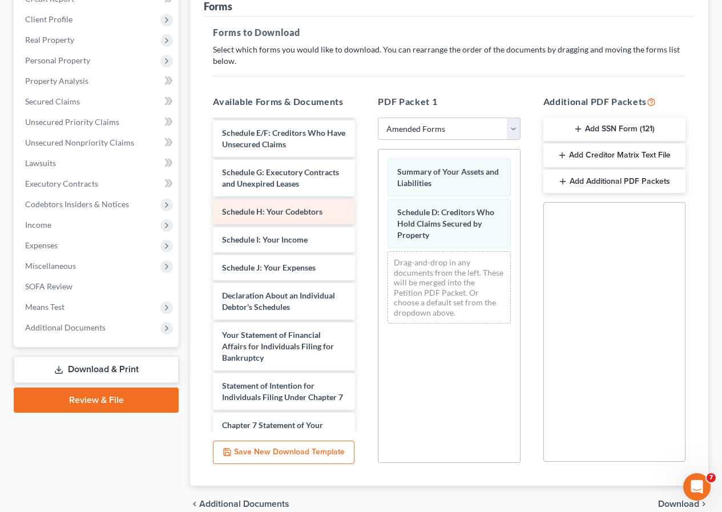
scroll to position [114, 0]
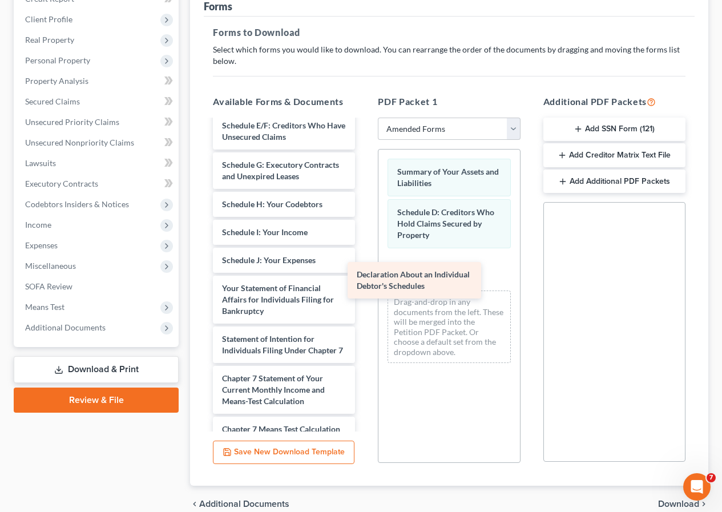
drag, startPoint x: 265, startPoint y: 309, endPoint x: 407, endPoint y: 276, distance: 146.0
click at [364, 276] on div "Declaration About an Individual Debtor's Schedules Voluntary Petition for Indiv…" at bounding box center [284, 297] width 160 height 582
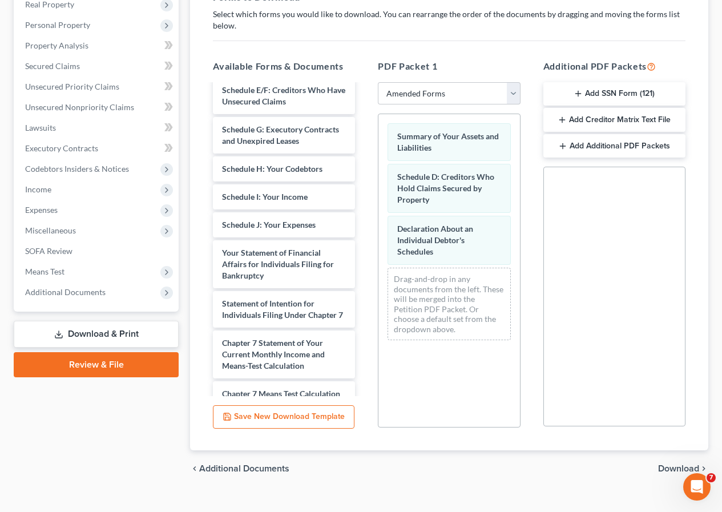
scroll to position [225, 0]
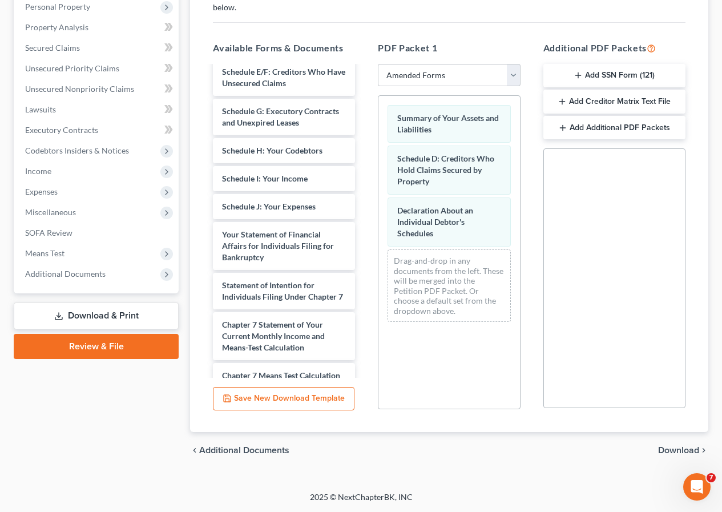
click at [664, 447] on span "Download" at bounding box center [678, 450] width 41 height 9
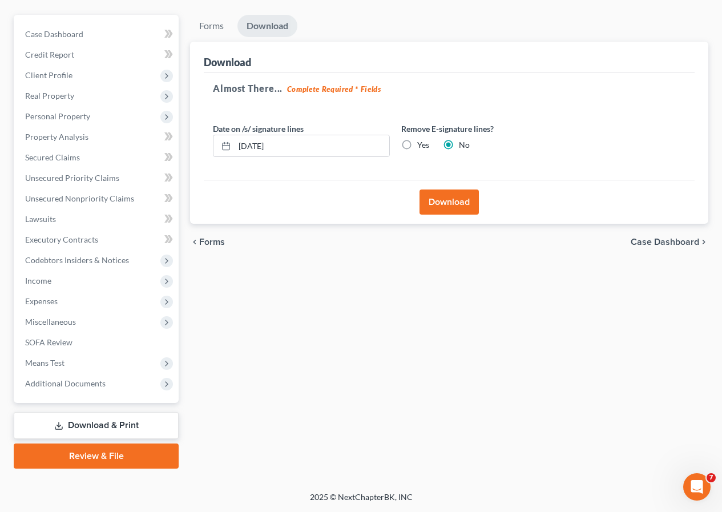
scroll to position [115, 0]
click at [439, 207] on button "Download" at bounding box center [448, 201] width 59 height 25
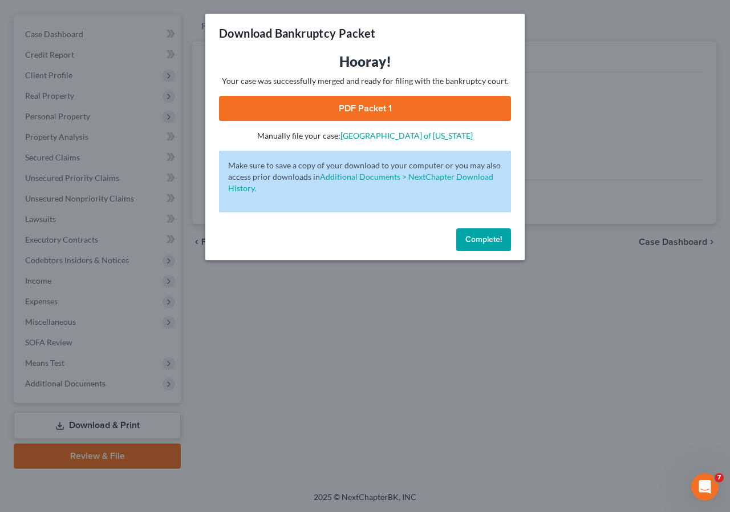
click at [352, 107] on link "PDF Packet 1" at bounding box center [365, 108] width 292 height 25
click at [463, 240] on button "Complete!" at bounding box center [484, 239] width 55 height 23
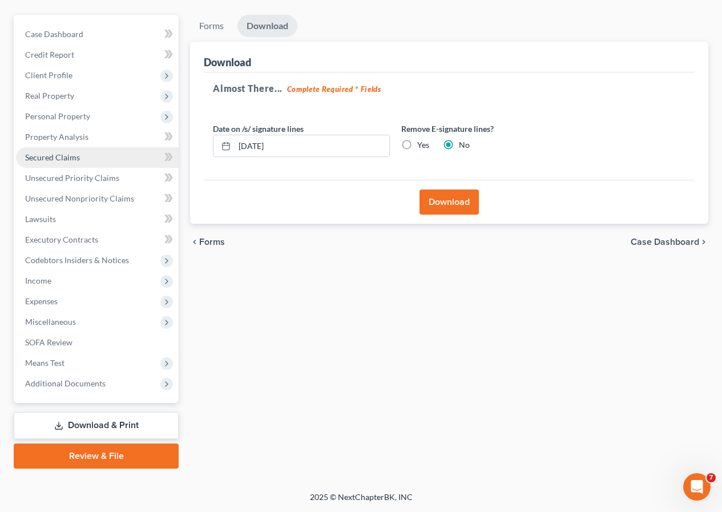
click at [56, 160] on span "Secured Claims" at bounding box center [52, 157] width 55 height 10
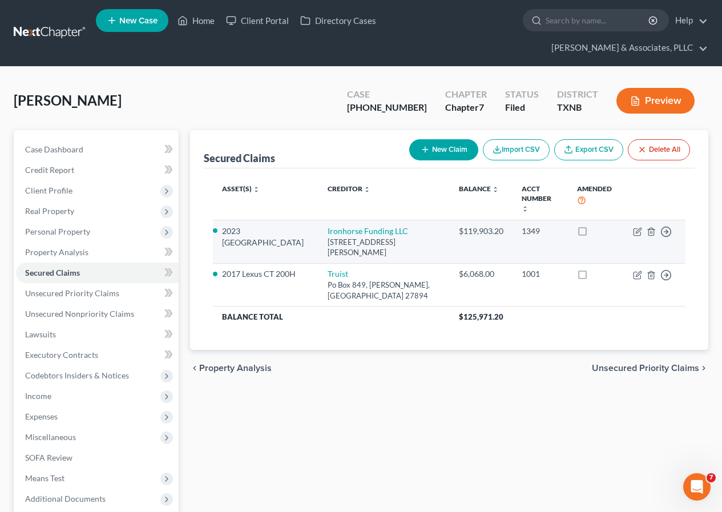
drag, startPoint x: 308, startPoint y: 235, endPoint x: 364, endPoint y: 249, distance: 57.7
click at [364, 249] on div "[STREET_ADDRESS][PERSON_NAME]" at bounding box center [384, 247] width 112 height 21
click at [344, 226] on link "Ironhorse Funding LLC" at bounding box center [368, 231] width 80 height 10
select select "0"
select select "3"
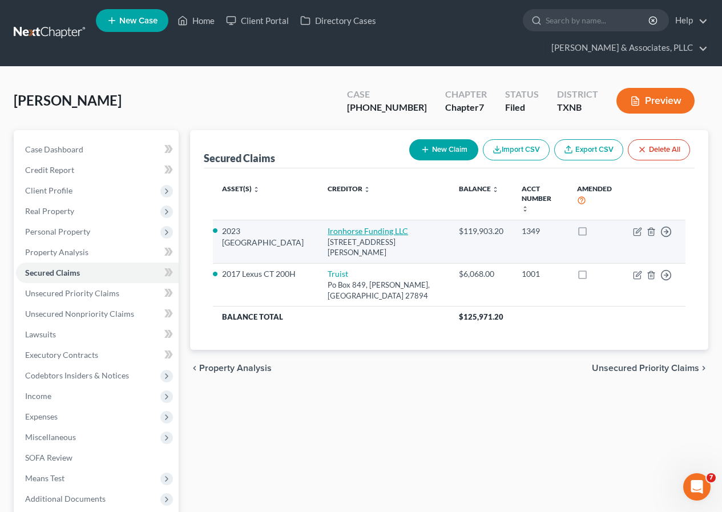
select select "2"
select select "0"
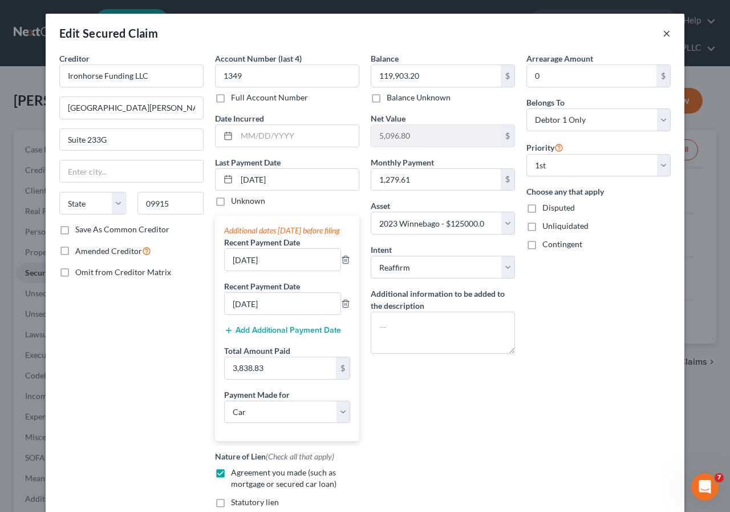
click at [663, 30] on button "×" at bounding box center [667, 33] width 8 height 14
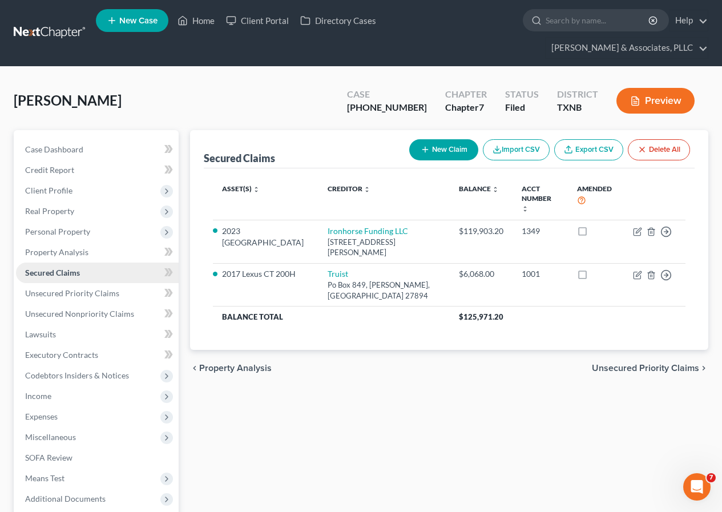
click at [59, 277] on link "Secured Claims" at bounding box center [97, 273] width 163 height 21
click at [62, 271] on span "Secured Claims" at bounding box center [52, 273] width 55 height 10
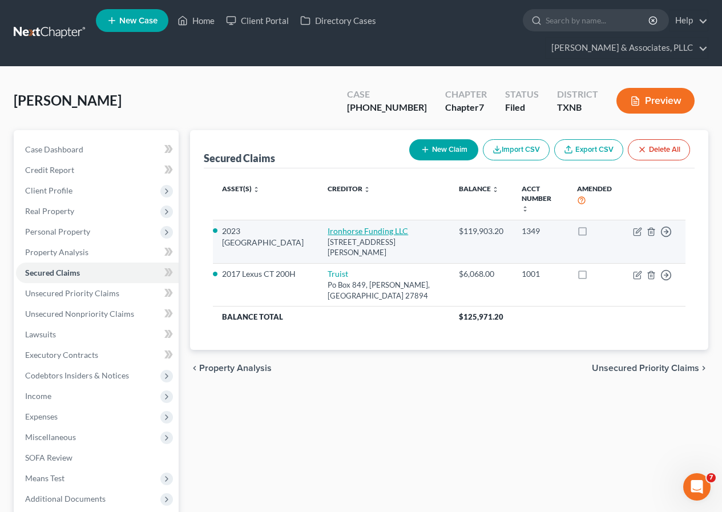
click at [328, 226] on link "Ironhorse Funding LLC" at bounding box center [368, 231] width 80 height 10
select select "0"
select select "3"
select select "2"
select select "0"
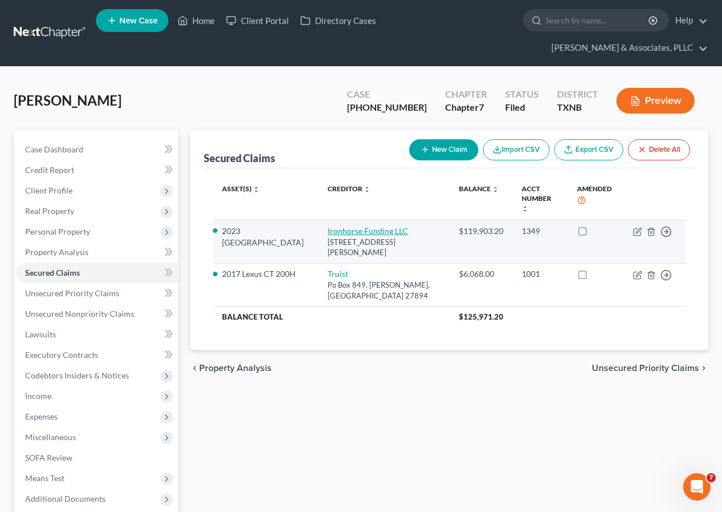
select select "0"
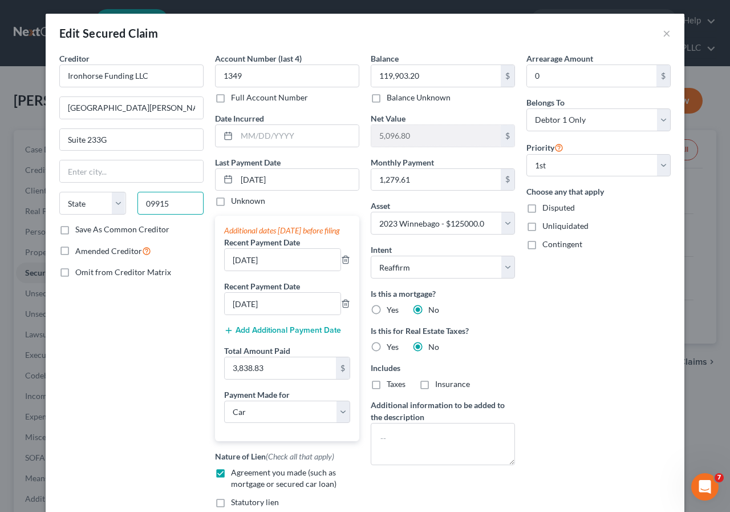
click at [147, 200] on input "09915" at bounding box center [171, 203] width 67 height 23
type input "01915"
type input "[PERSON_NAME]"
select select "22"
click at [171, 142] on input "Suite 233G" at bounding box center [131, 140] width 143 height 22
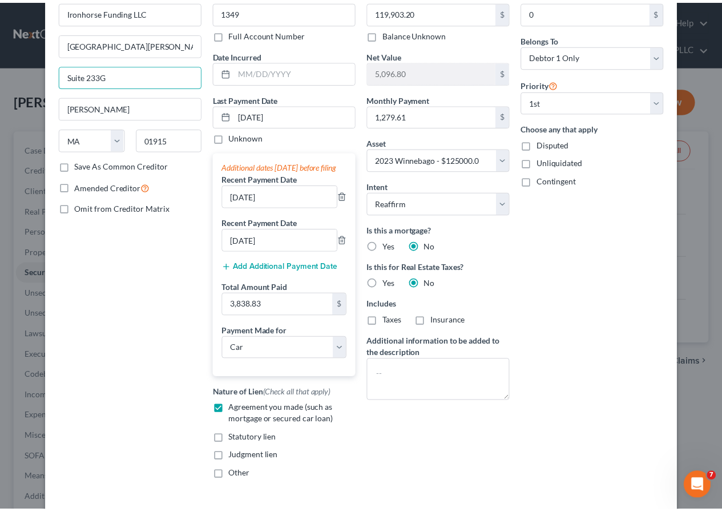
scroll to position [158, 0]
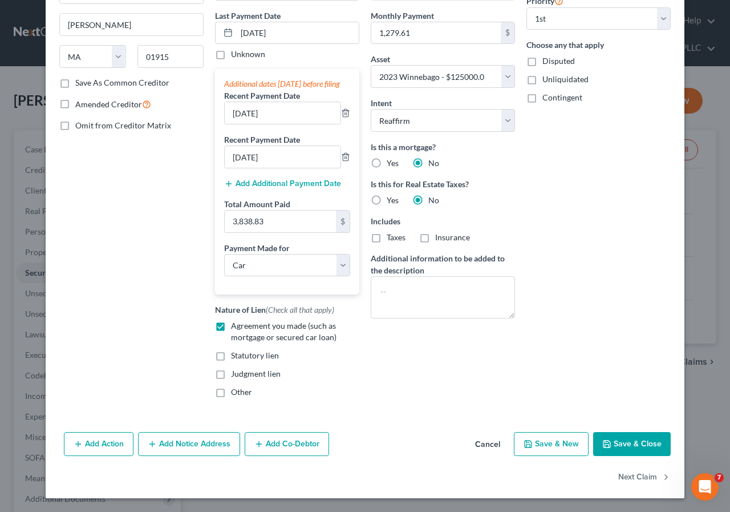
drag, startPoint x: 624, startPoint y: 441, endPoint x: 209, endPoint y: 334, distance: 428.8
click at [624, 440] on button "Save & Close" at bounding box center [633, 444] width 78 height 24
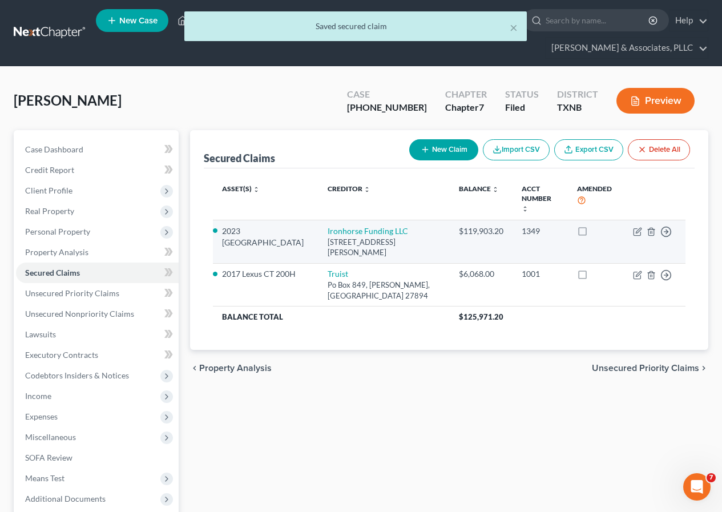
drag, startPoint x: 302, startPoint y: 233, endPoint x: 353, endPoint y: 245, distance: 52.2
click at [383, 249] on div "[STREET_ADDRESS][PERSON_NAME]" at bounding box center [384, 247] width 112 height 21
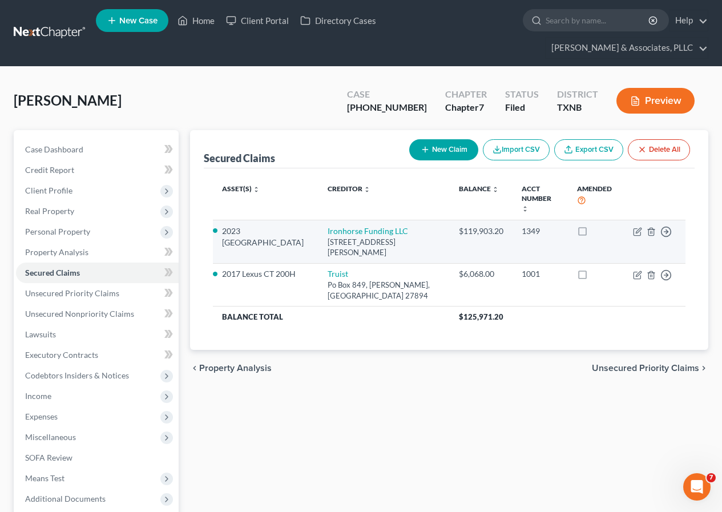
copy div "[STREET_ADDRESS][PERSON_NAME]"
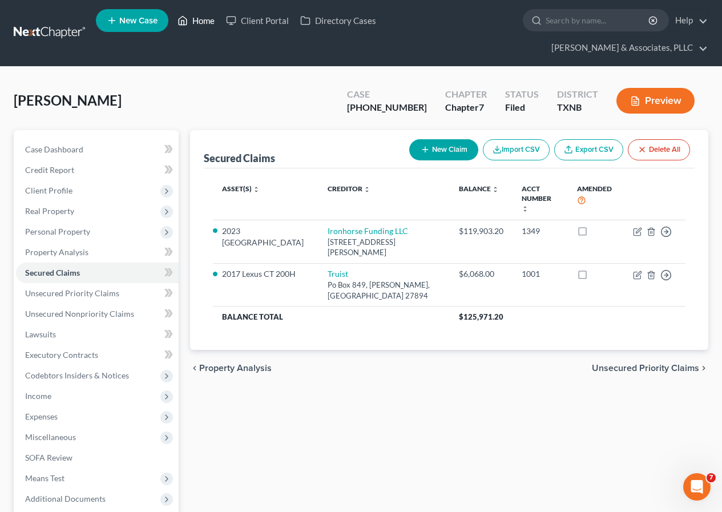
click at [199, 18] on link "Home" at bounding box center [196, 20] width 49 height 21
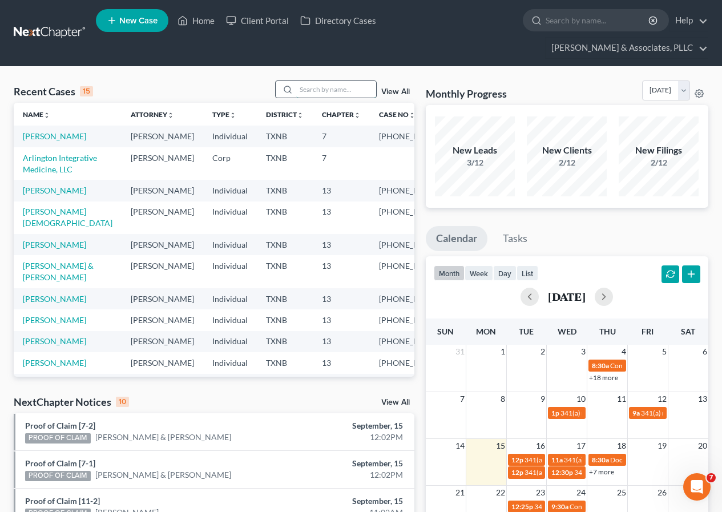
click at [309, 91] on input "search" at bounding box center [336, 89] width 80 height 17
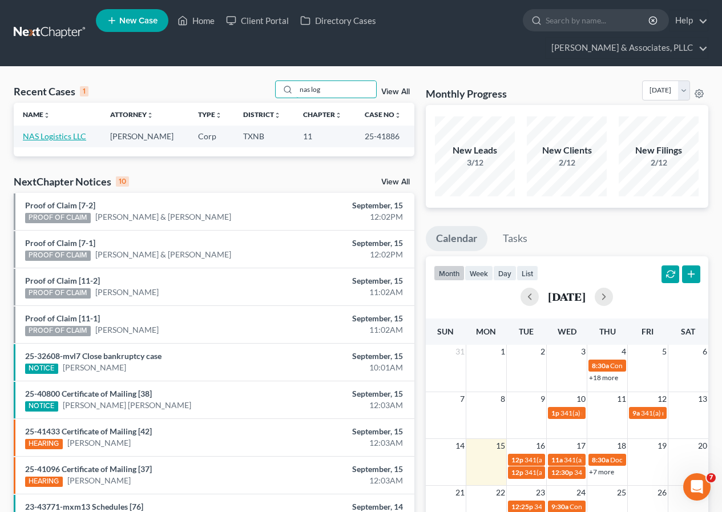
type input "nas log"
click at [48, 137] on link "NAS Logistics LLC" at bounding box center [54, 136] width 63 height 10
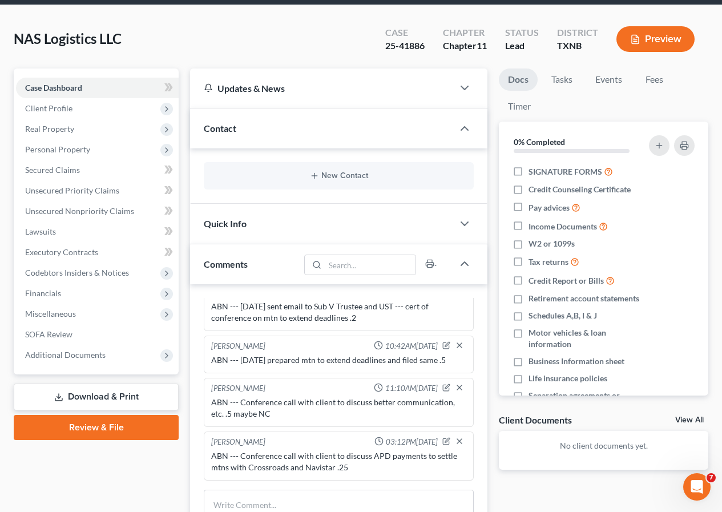
scroll to position [114, 0]
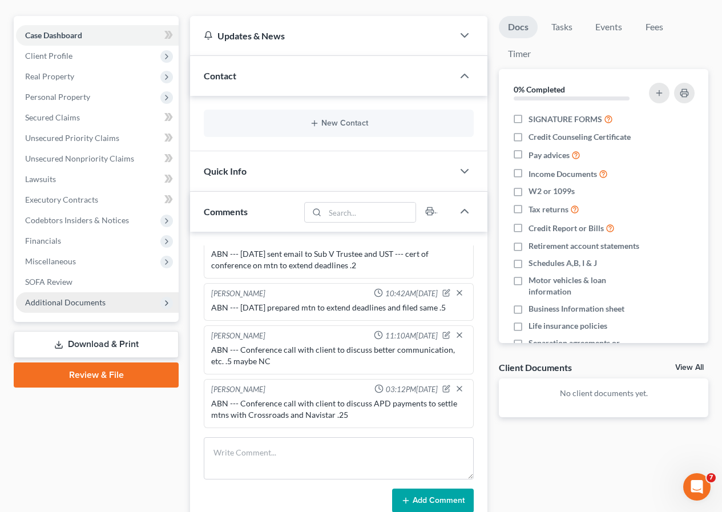
click at [66, 305] on span "Additional Documents" at bounding box center [65, 302] width 80 height 10
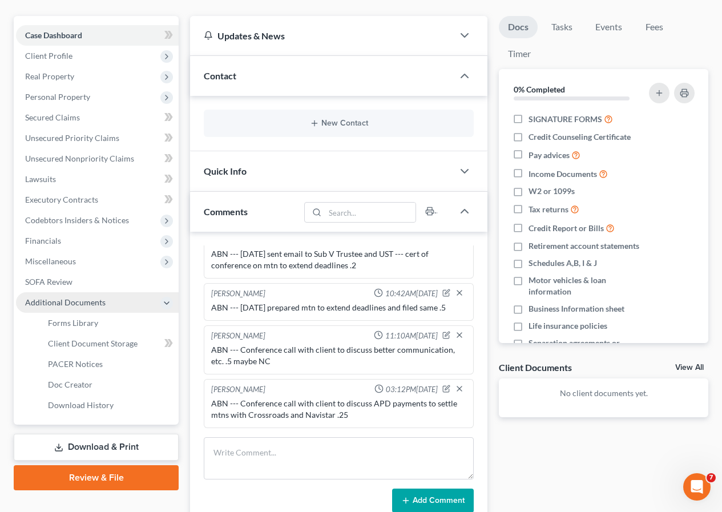
click at [66, 302] on span "Additional Documents" at bounding box center [65, 302] width 80 height 10
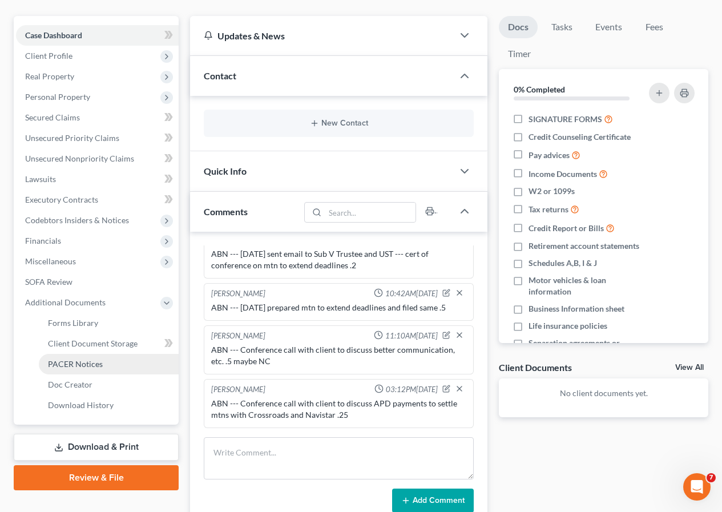
click at [77, 360] on span "PACER Notices" at bounding box center [75, 364] width 55 height 10
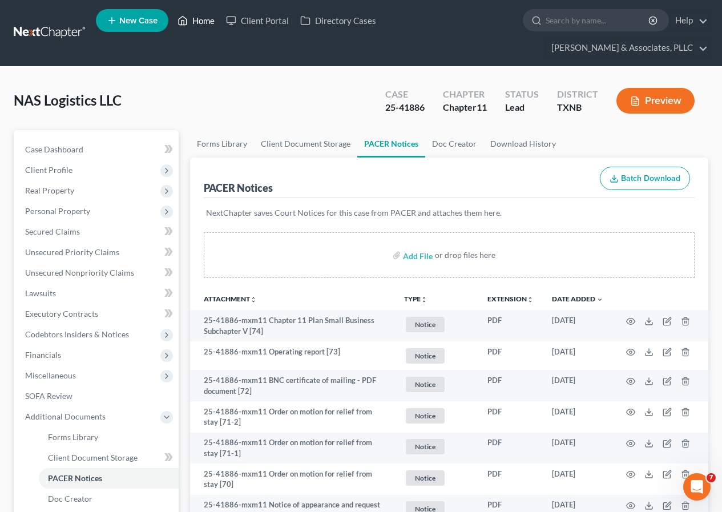
click at [199, 21] on link "Home" at bounding box center [196, 20] width 49 height 21
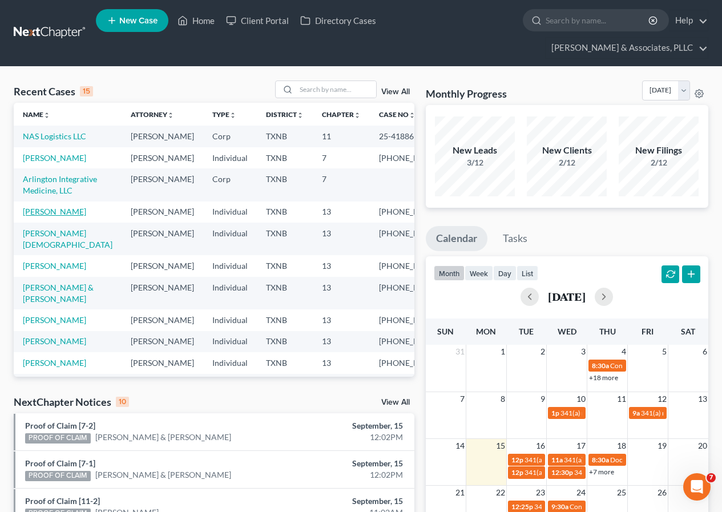
click at [50, 216] on link "[PERSON_NAME]" at bounding box center [54, 212] width 63 height 10
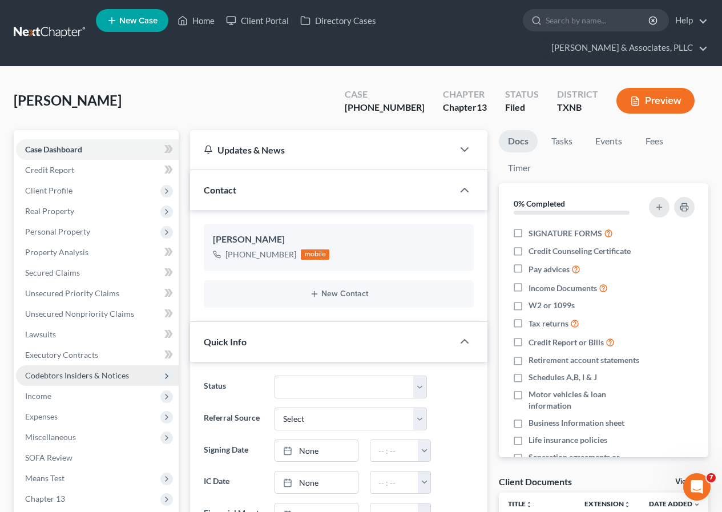
scroll to position [114, 0]
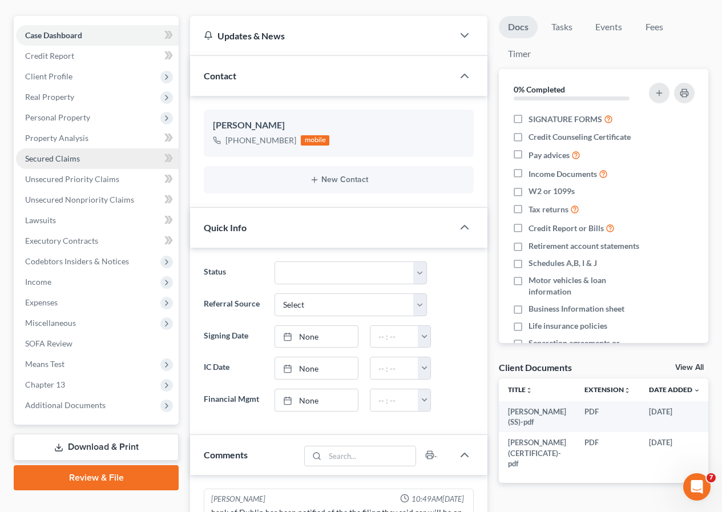
click at [77, 159] on span "Secured Claims" at bounding box center [52, 159] width 55 height 10
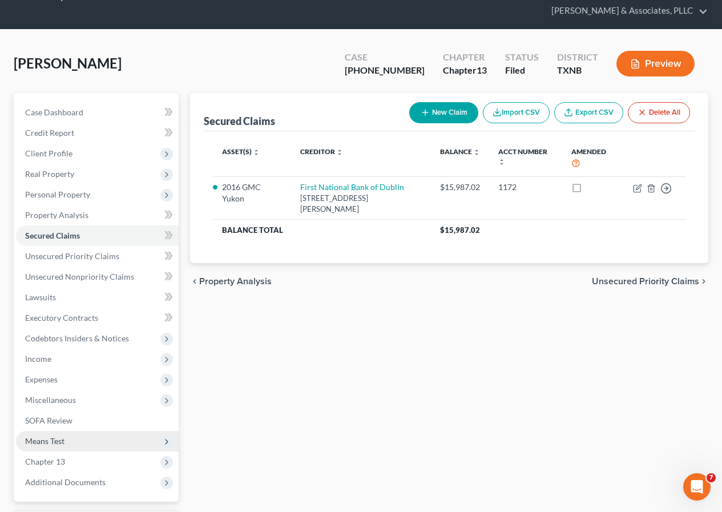
scroll to position [57, 0]
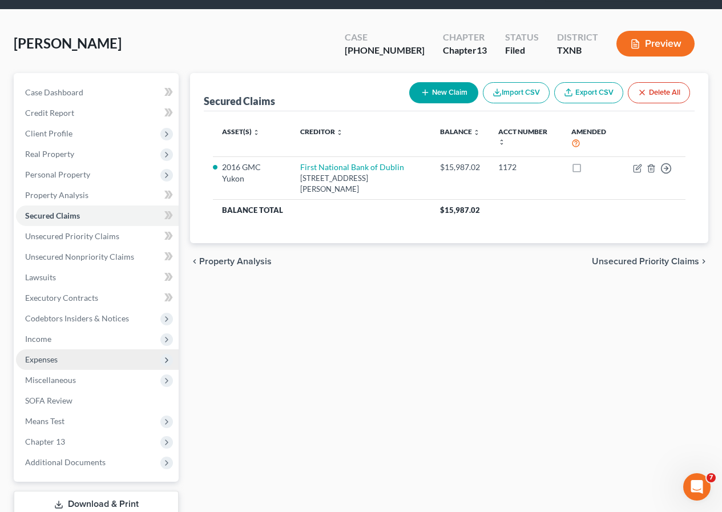
click at [51, 360] on span "Expenses" at bounding box center [41, 359] width 33 height 10
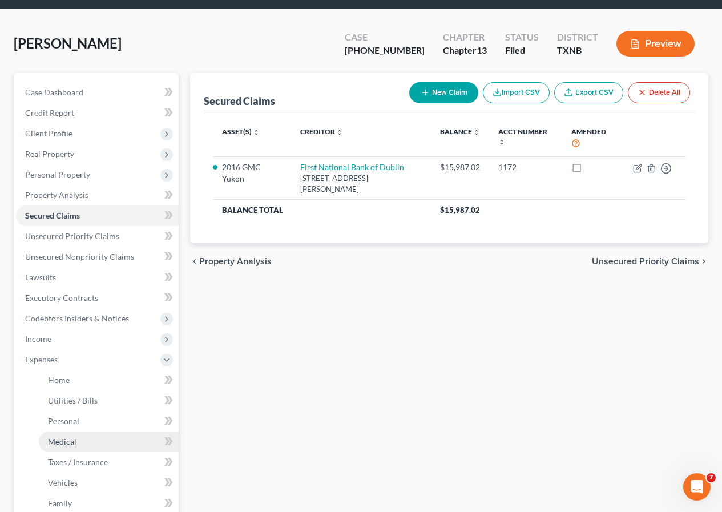
click at [64, 435] on link "Medical" at bounding box center [109, 441] width 140 height 21
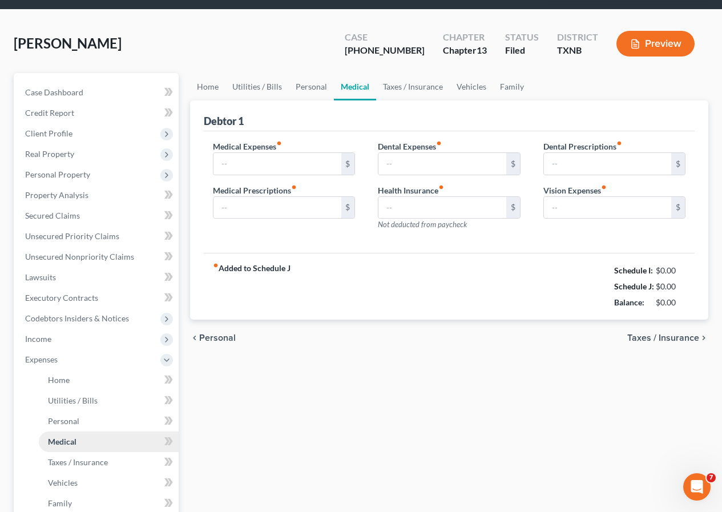
scroll to position [19, 0]
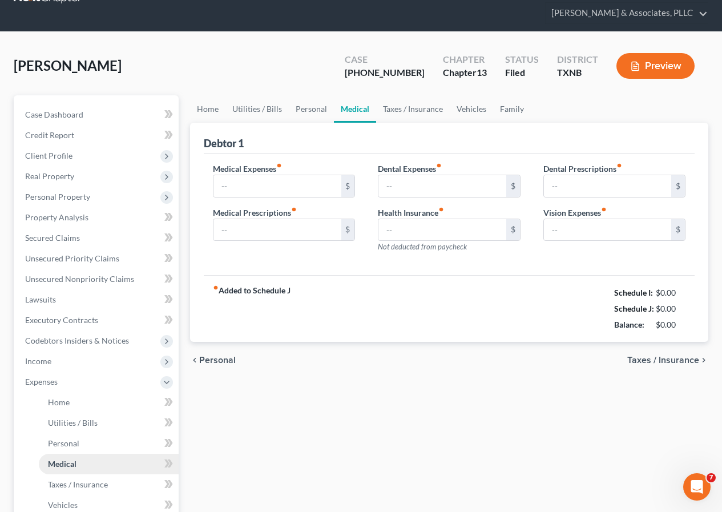
type input "0.00"
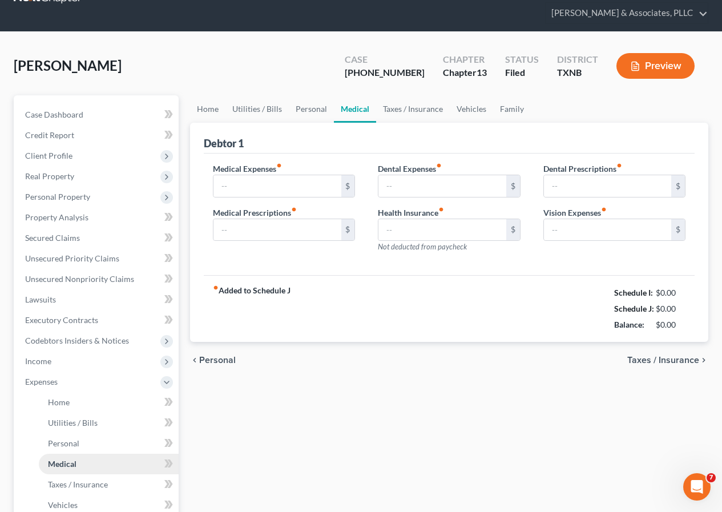
type input "0.00"
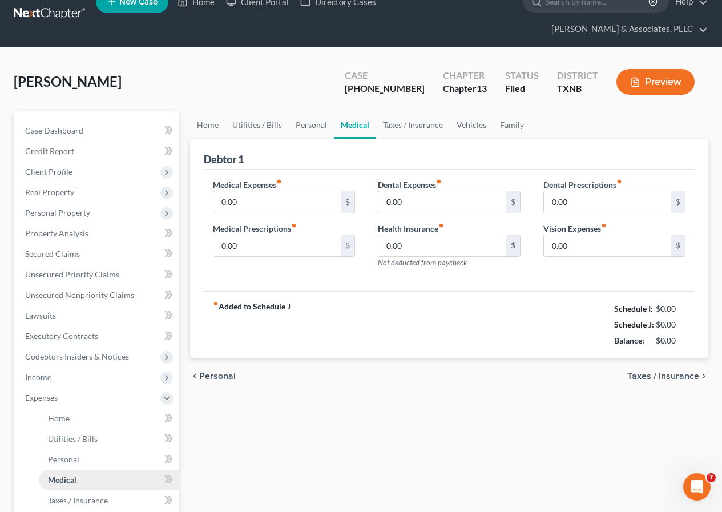
scroll to position [0, 0]
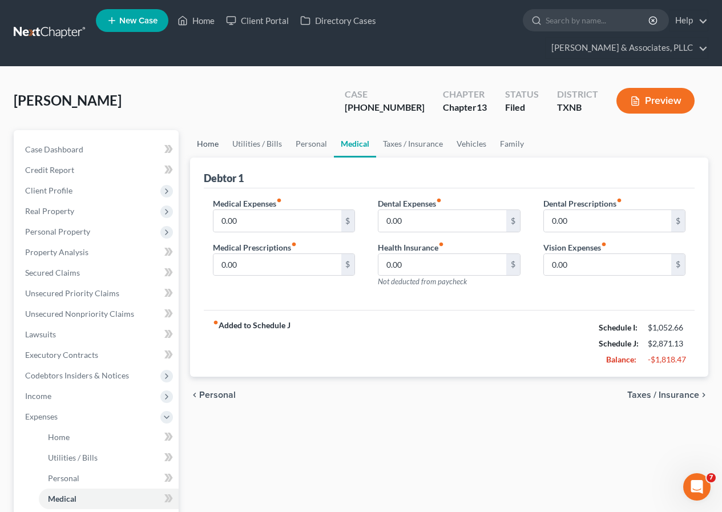
click at [208, 144] on link "Home" at bounding box center [207, 143] width 35 height 27
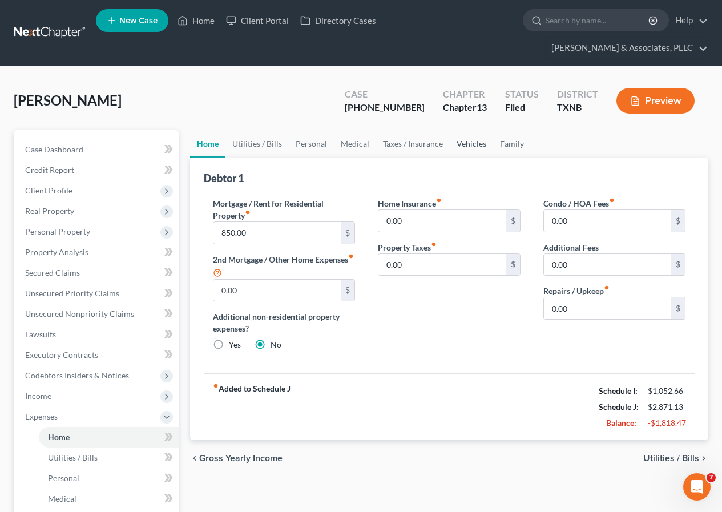
click at [469, 142] on link "Vehicles" at bounding box center [471, 143] width 43 height 27
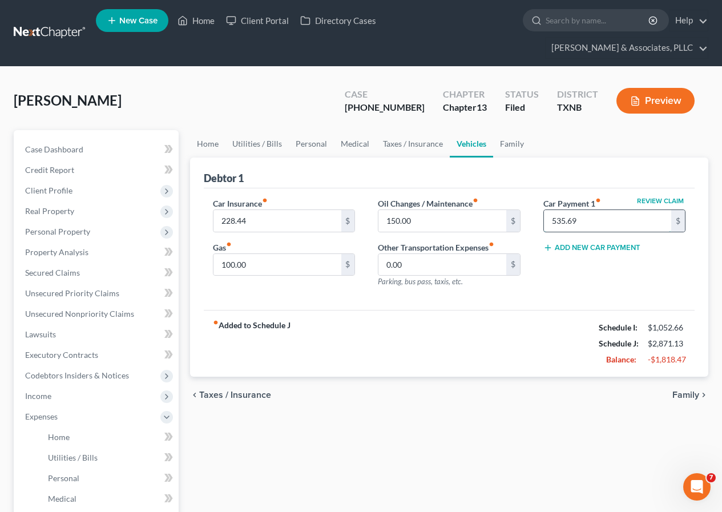
click at [554, 222] on input "535.69" at bounding box center [607, 221] width 127 height 22
click at [63, 147] on span "Case Dashboard" at bounding box center [54, 149] width 58 height 10
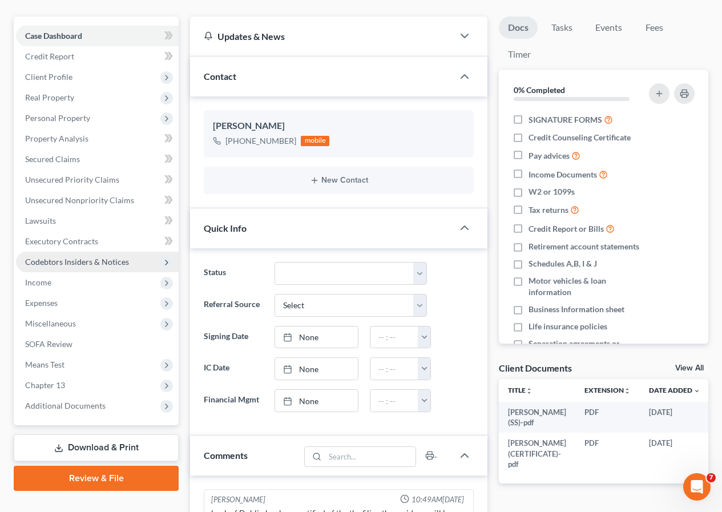
scroll to position [114, 0]
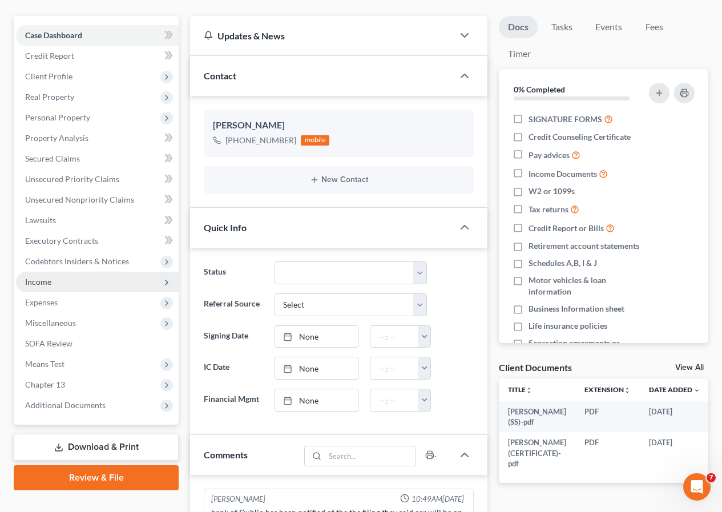
click at [50, 284] on span "Income" at bounding box center [38, 282] width 26 height 10
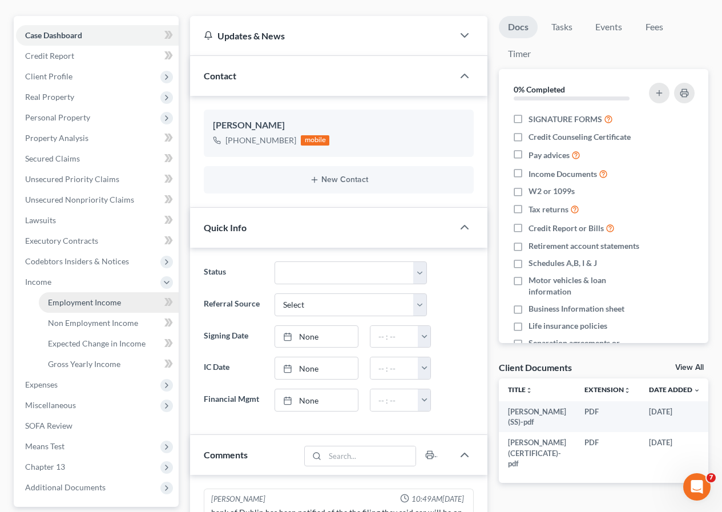
click at [75, 302] on span "Employment Income" at bounding box center [84, 302] width 73 height 10
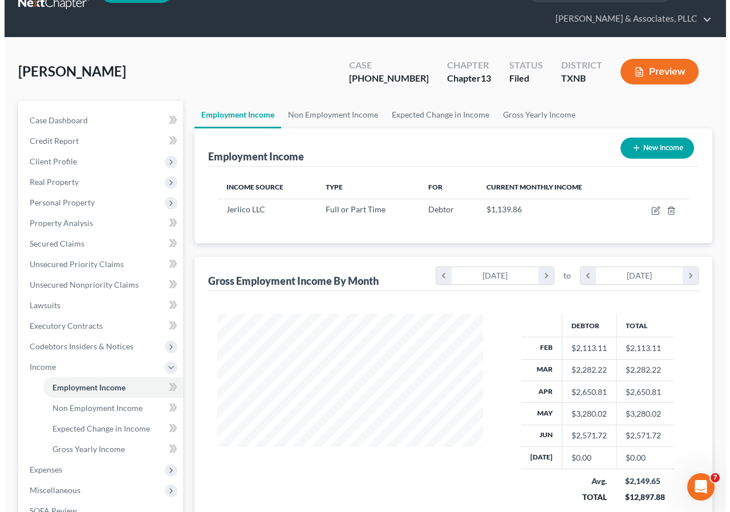
scroll to position [57, 0]
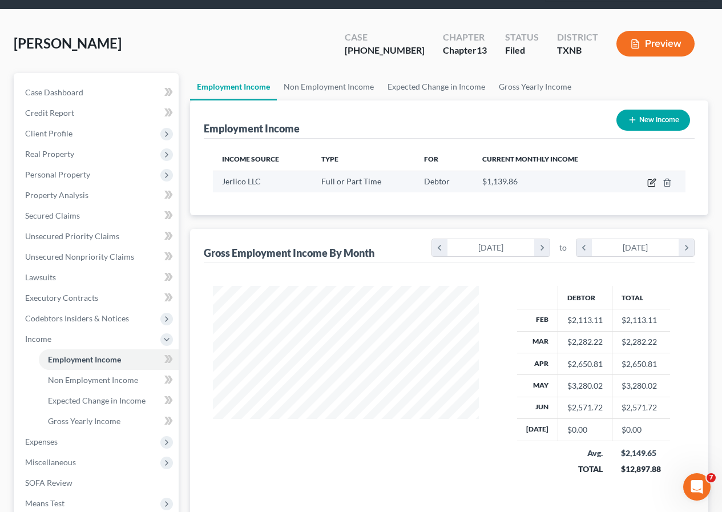
click at [649, 180] on icon "button" at bounding box center [651, 182] width 9 height 9
select select "0"
select select "45"
select select "0"
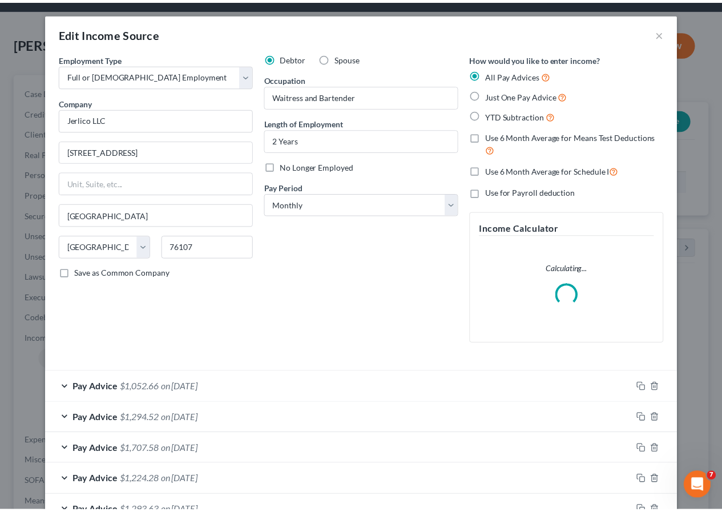
scroll to position [205, 293]
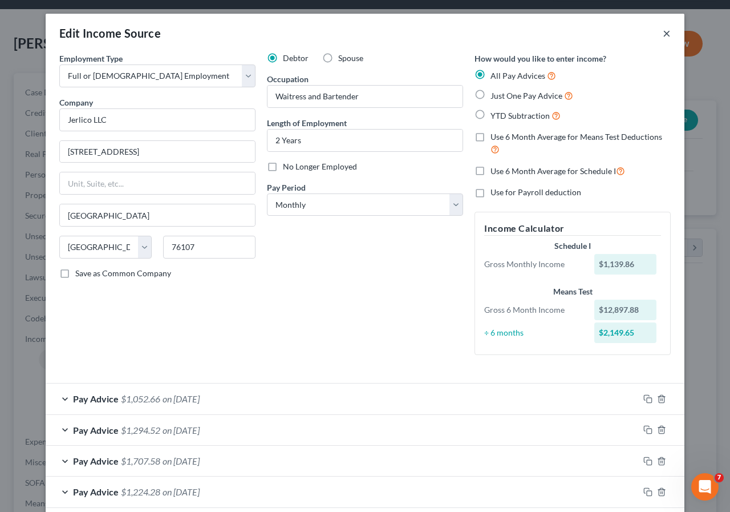
click at [663, 31] on button "×" at bounding box center [667, 33] width 8 height 14
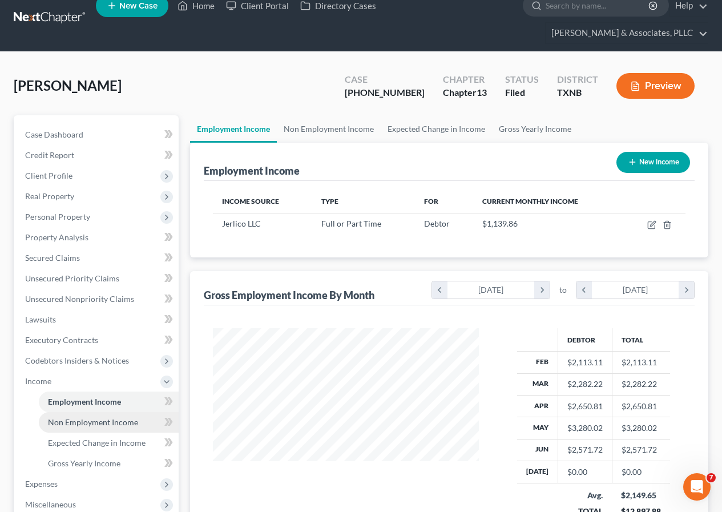
scroll to position [0, 0]
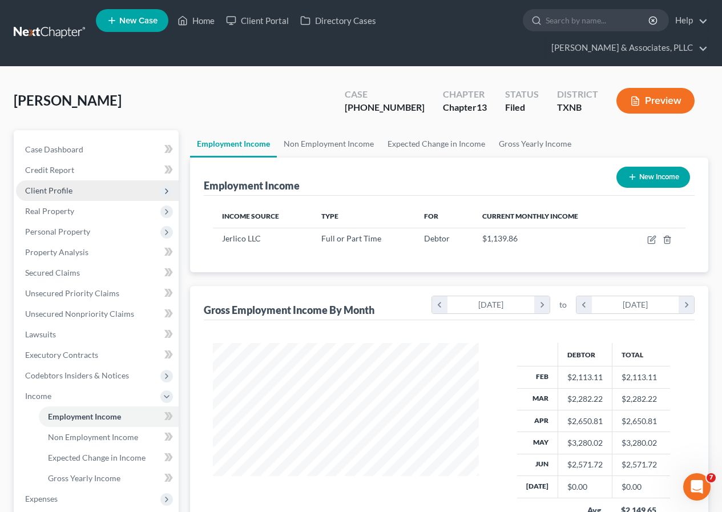
click at [74, 190] on span "Client Profile" at bounding box center [97, 190] width 163 height 21
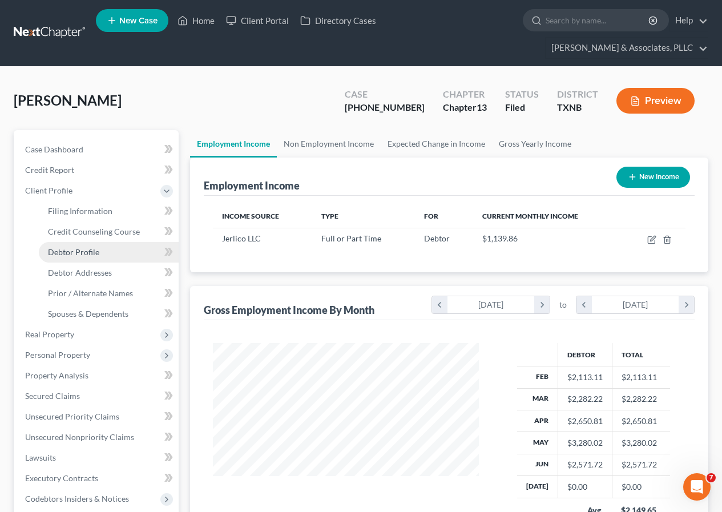
click at [91, 247] on span "Debtor Profile" at bounding box center [73, 252] width 51 height 10
select select "2"
select select "0"
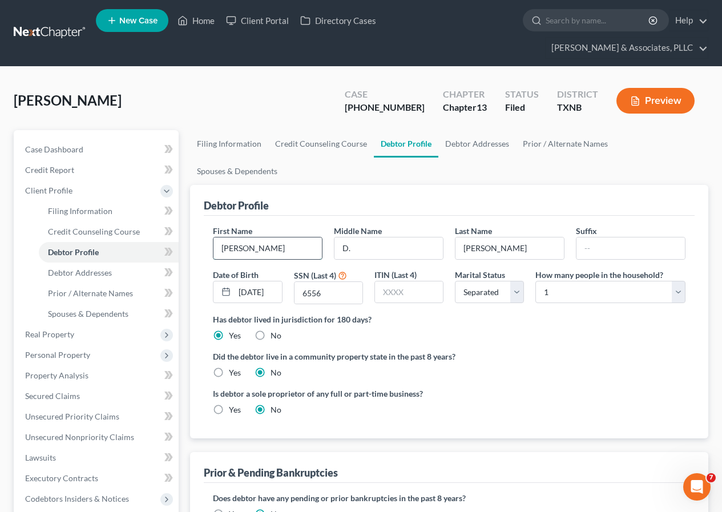
drag, startPoint x: 222, startPoint y: 221, endPoint x: 247, endPoint y: 221, distance: 24.5
click at [247, 237] on input "[PERSON_NAME]" at bounding box center [267, 248] width 108 height 22
drag, startPoint x: 302, startPoint y: 265, endPoint x: 323, endPoint y: 265, distance: 20.6
click at [323, 282] on input "6556" at bounding box center [328, 293] width 68 height 22
click at [87, 274] on span "Debtor Addresses" at bounding box center [80, 273] width 64 height 10
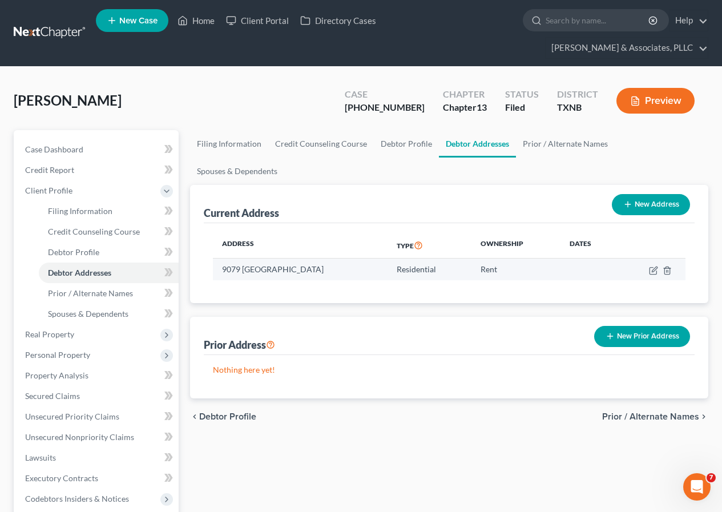
drag, startPoint x: 223, startPoint y: 241, endPoint x: 353, endPoint y: 242, distance: 130.7
click at [353, 259] on td "9079 [GEOGRAPHIC_DATA]" at bounding box center [300, 270] width 175 height 22
copy td "9079 [GEOGRAPHIC_DATA]"
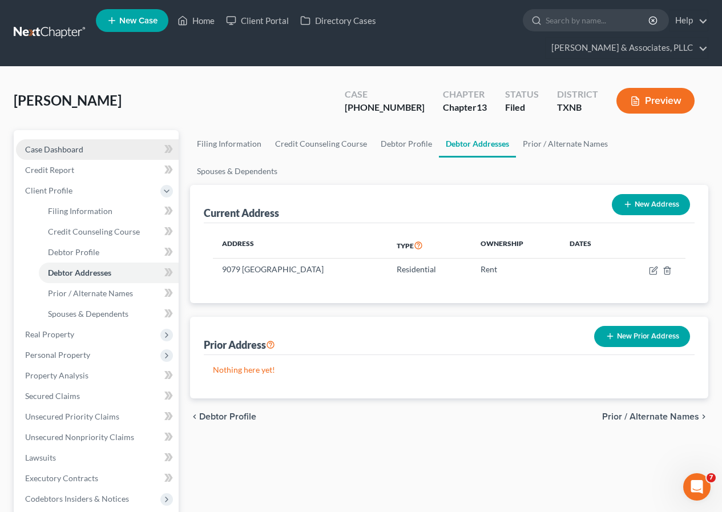
click at [78, 148] on span "Case Dashboard" at bounding box center [54, 149] width 58 height 10
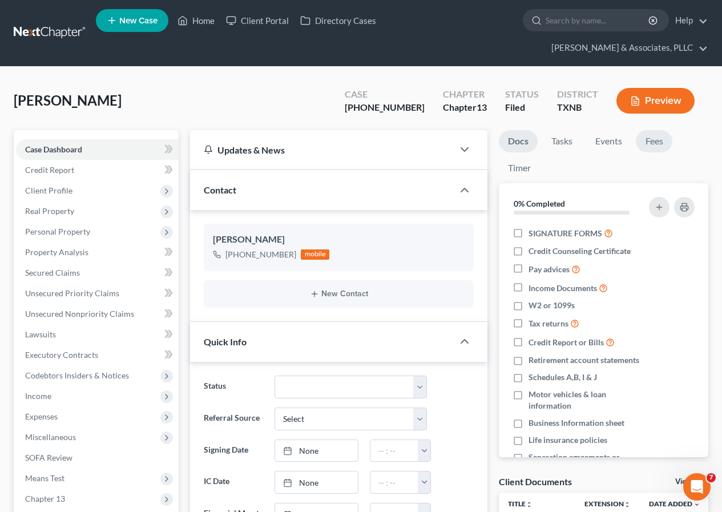
click at [653, 139] on link "Fees" at bounding box center [654, 141] width 37 height 22
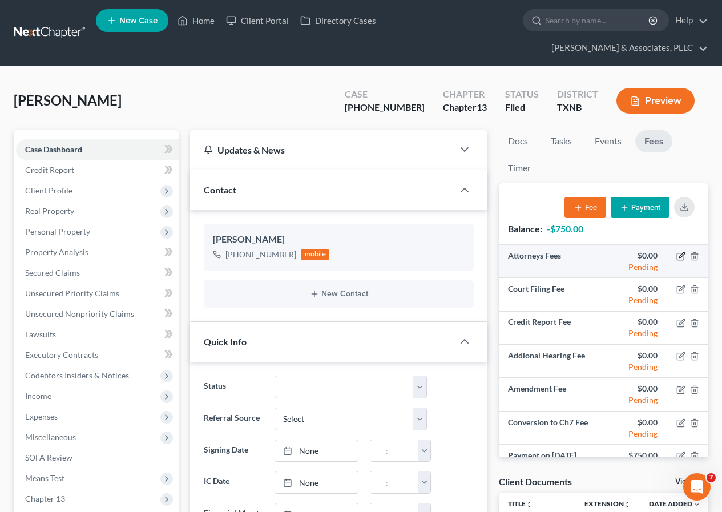
click at [676, 255] on icon "button" at bounding box center [680, 256] width 9 height 9
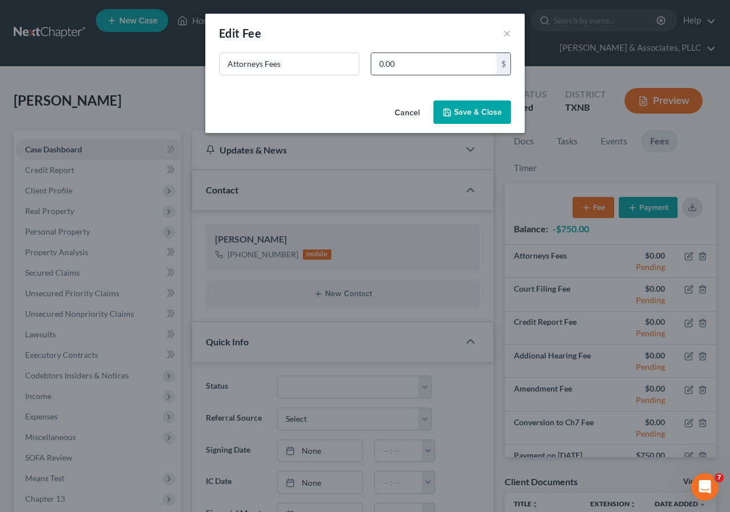
click at [381, 64] on input "0.00" at bounding box center [435, 64] width 126 height 22
type input "4,250"
click at [457, 114] on button "Save & Close" at bounding box center [473, 112] width 78 height 24
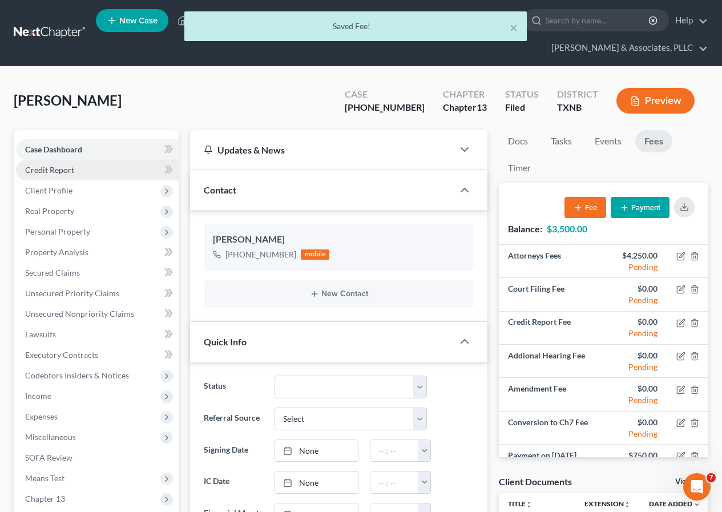
click at [54, 171] on span "Credit Report" at bounding box center [49, 170] width 49 height 10
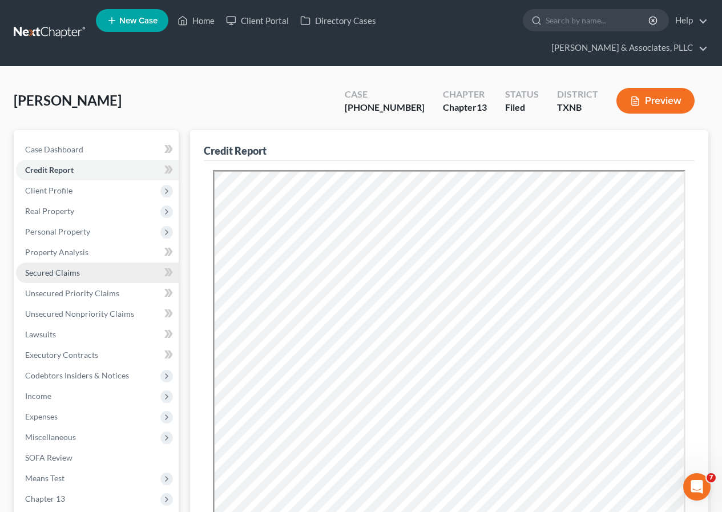
click at [66, 274] on span "Secured Claims" at bounding box center [52, 273] width 55 height 10
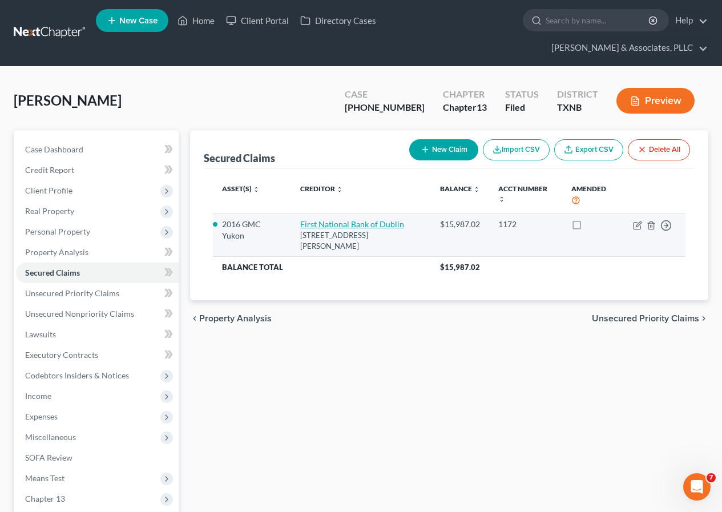
click at [310, 227] on link "First National Bank of Dublin" at bounding box center [352, 224] width 104 height 10
select select "45"
select select "6"
select select "1"
select select "0"
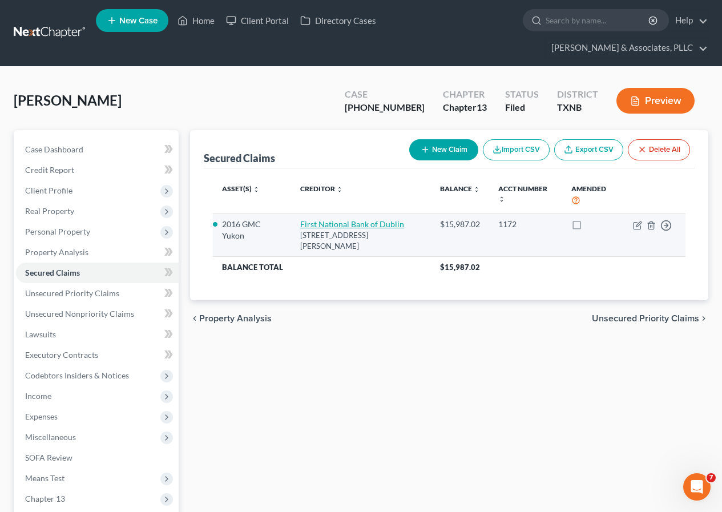
select select "0"
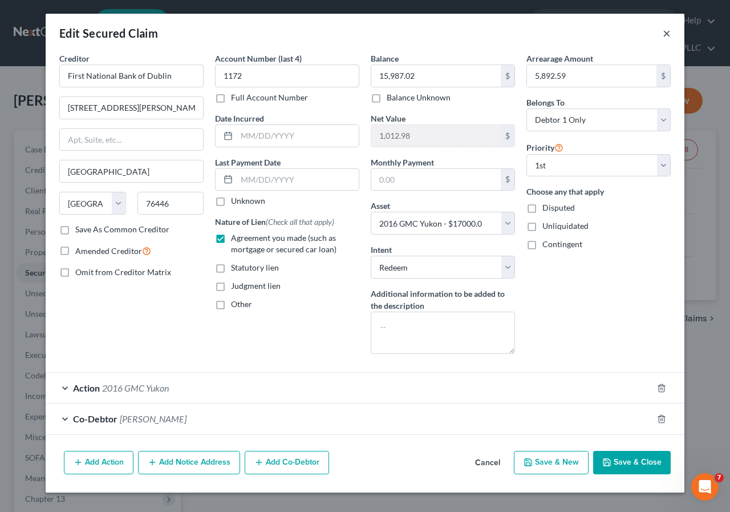
click at [669, 33] on button "×" at bounding box center [667, 33] width 8 height 14
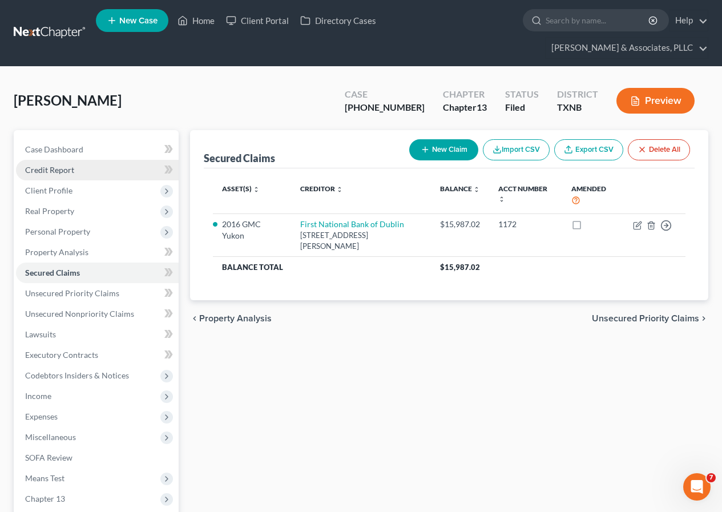
click at [69, 171] on span "Credit Report" at bounding box center [49, 170] width 49 height 10
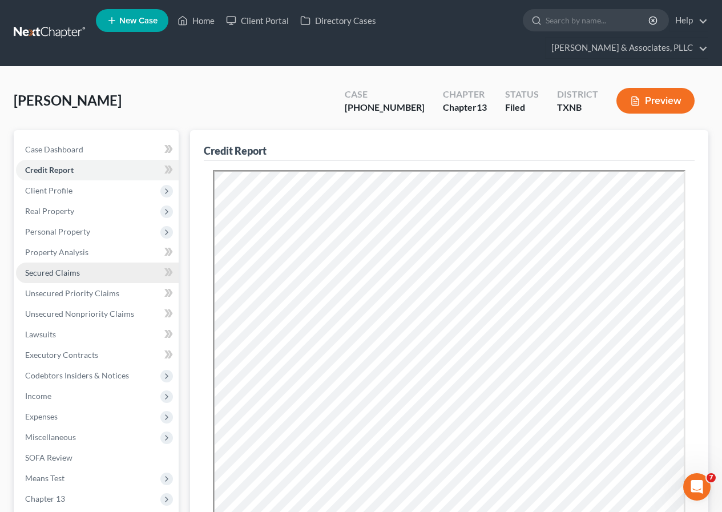
click at [47, 272] on span "Secured Claims" at bounding box center [52, 273] width 55 height 10
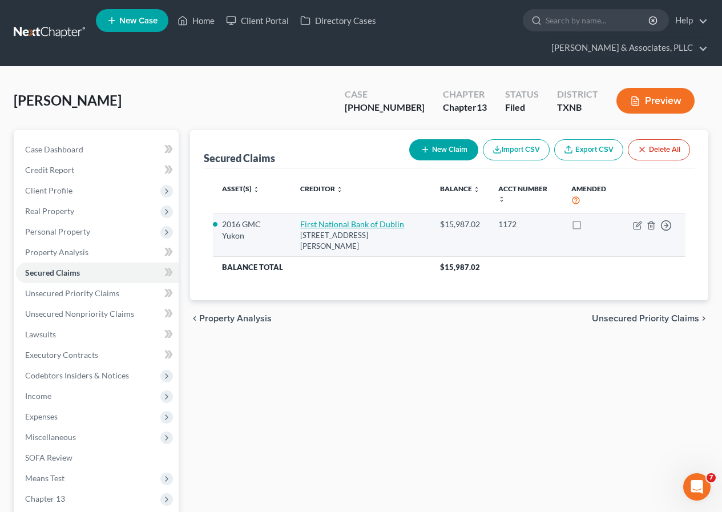
click at [317, 226] on link "First National Bank of Dublin" at bounding box center [352, 224] width 104 height 10
select select "45"
select select "6"
select select "1"
select select "0"
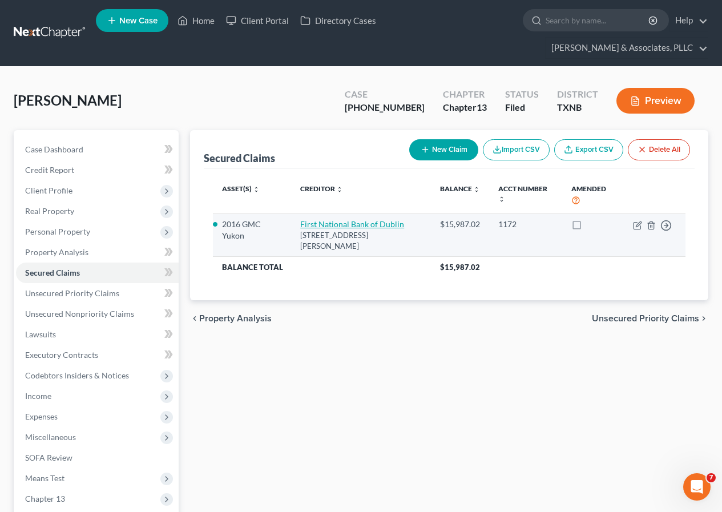
select select "0"
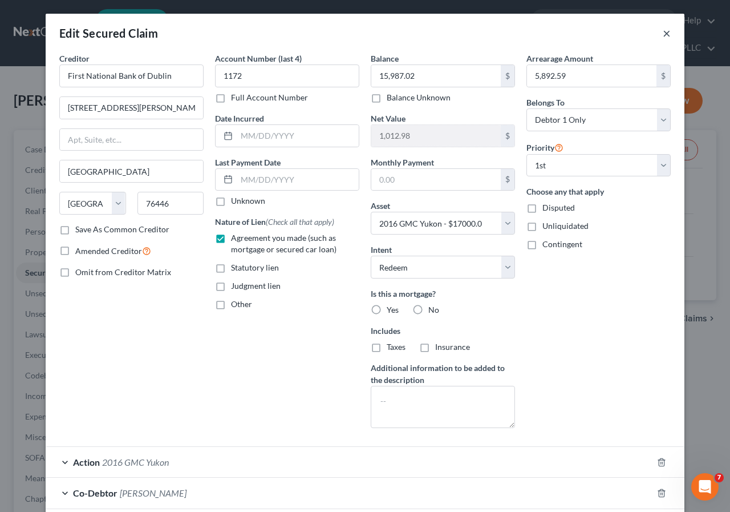
drag, startPoint x: 661, startPoint y: 34, endPoint x: 270, endPoint y: 334, distance: 493.3
click at [663, 35] on button "×" at bounding box center [667, 33] width 8 height 14
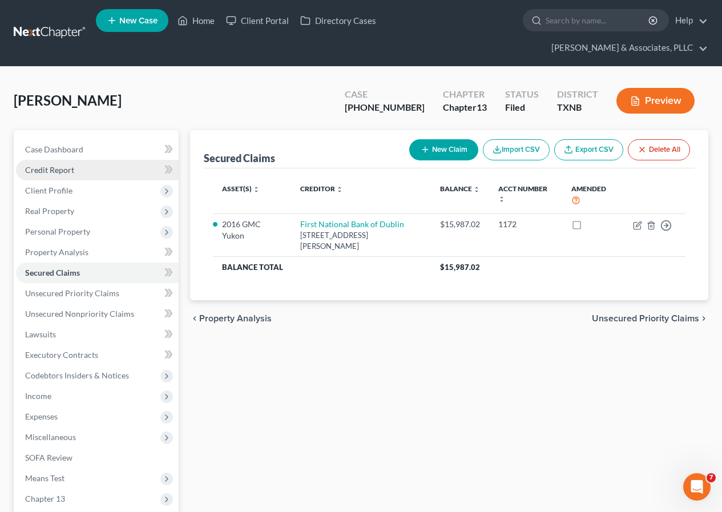
click at [69, 172] on span "Credit Report" at bounding box center [49, 170] width 49 height 10
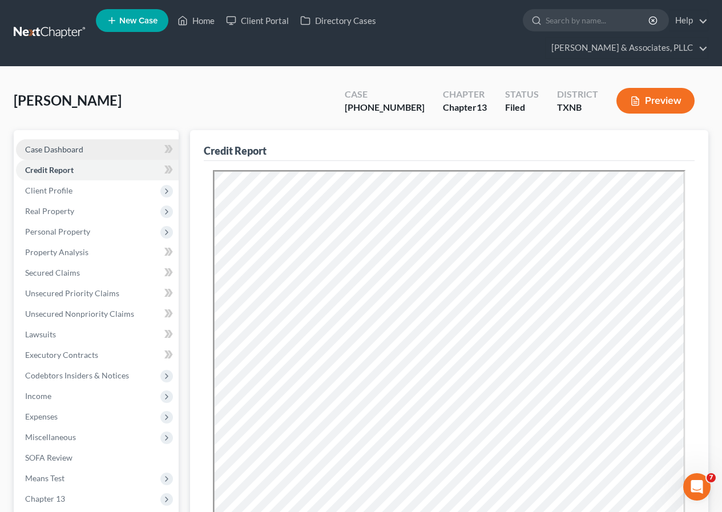
click at [62, 148] on span "Case Dashboard" at bounding box center [54, 149] width 58 height 10
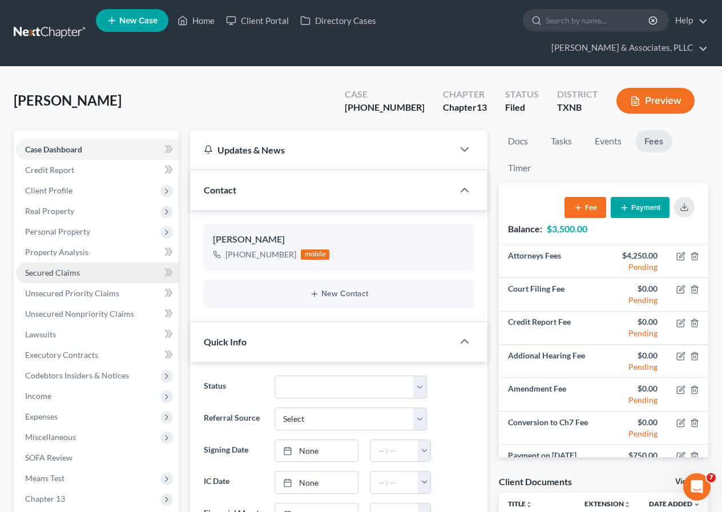
click at [54, 270] on span "Secured Claims" at bounding box center [52, 273] width 55 height 10
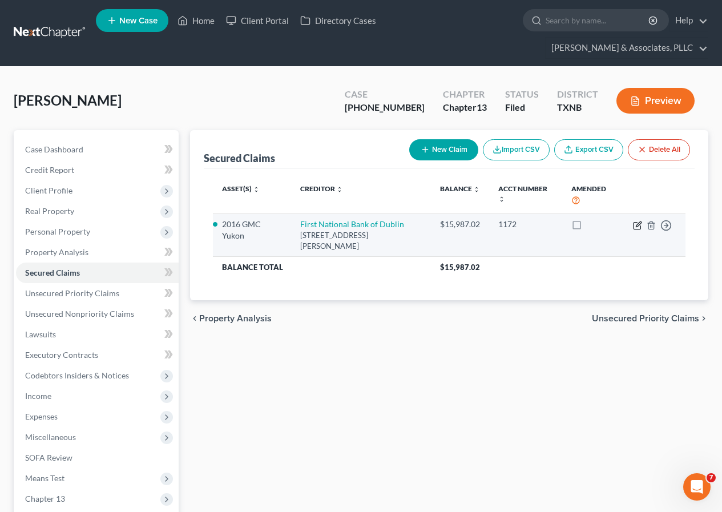
click at [636, 224] on icon "button" at bounding box center [637, 225] width 9 height 9
select select "45"
select select "6"
select select "1"
select select "0"
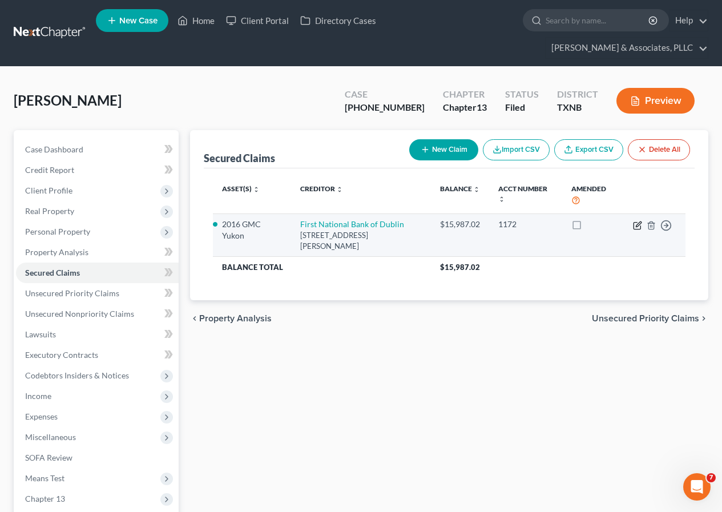
select select "0"
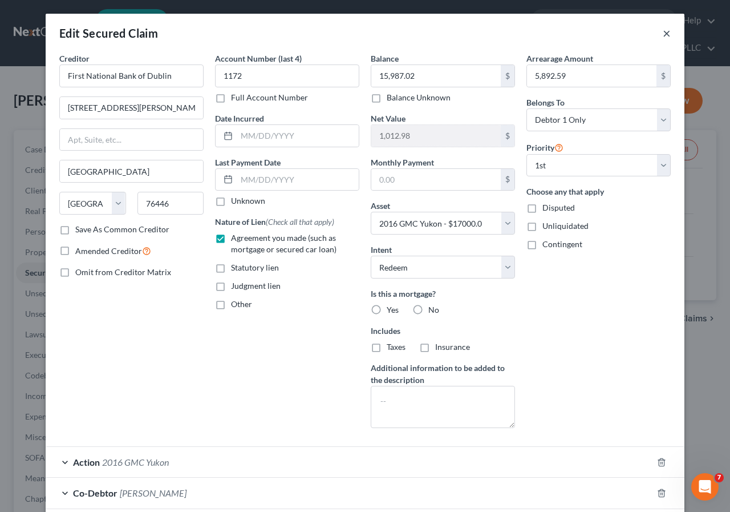
click at [663, 35] on button "×" at bounding box center [667, 33] width 8 height 14
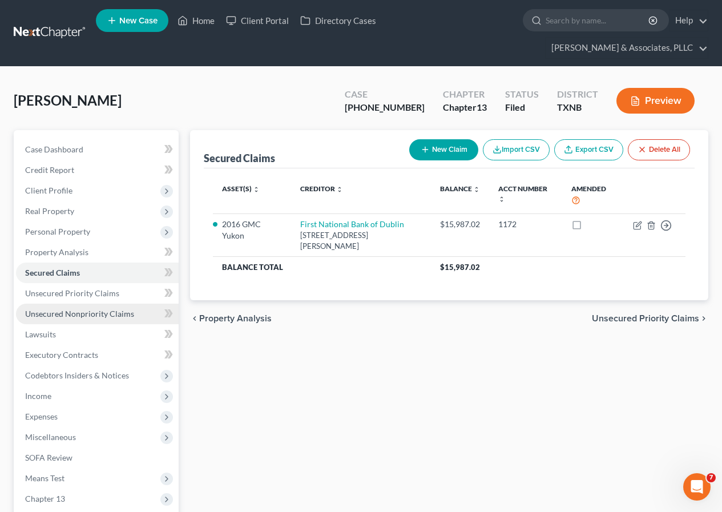
click at [97, 316] on span "Unsecured Nonpriority Claims" at bounding box center [79, 314] width 109 height 10
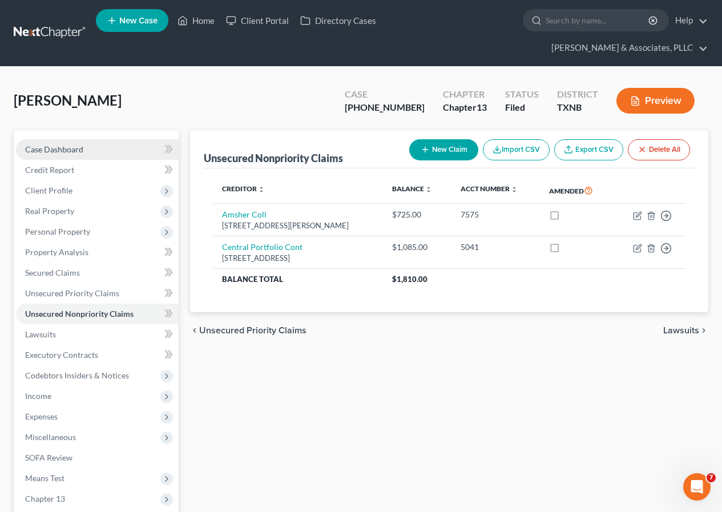
click at [74, 151] on span "Case Dashboard" at bounding box center [54, 149] width 58 height 10
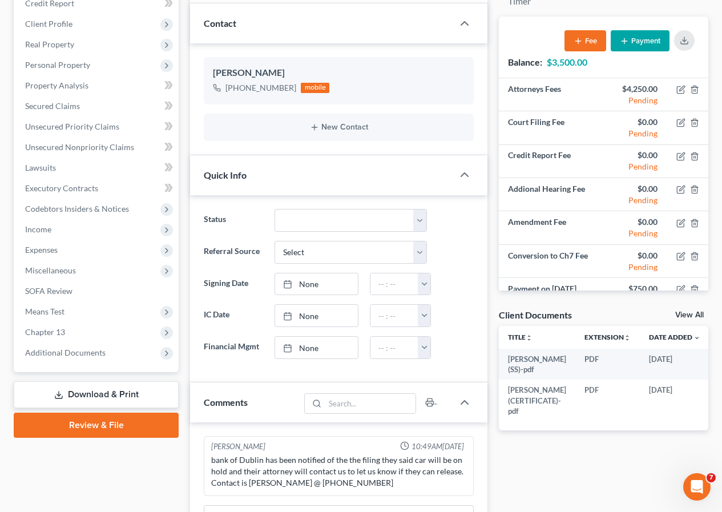
scroll to position [171, 0]
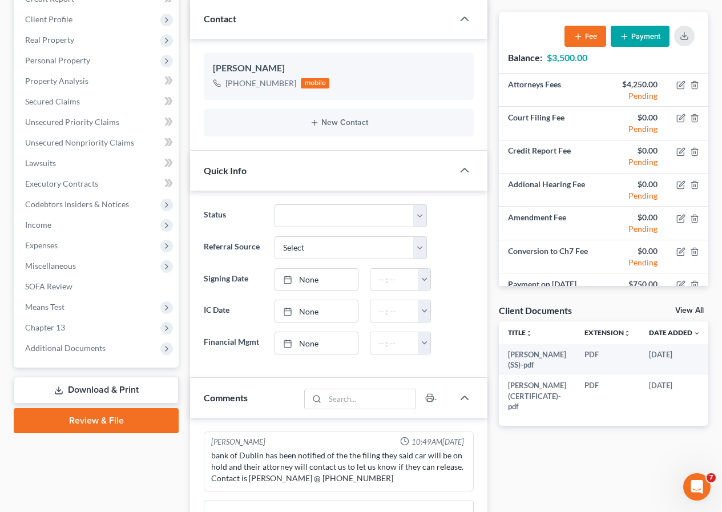
click at [98, 393] on link "Download & Print" at bounding box center [96, 390] width 165 height 27
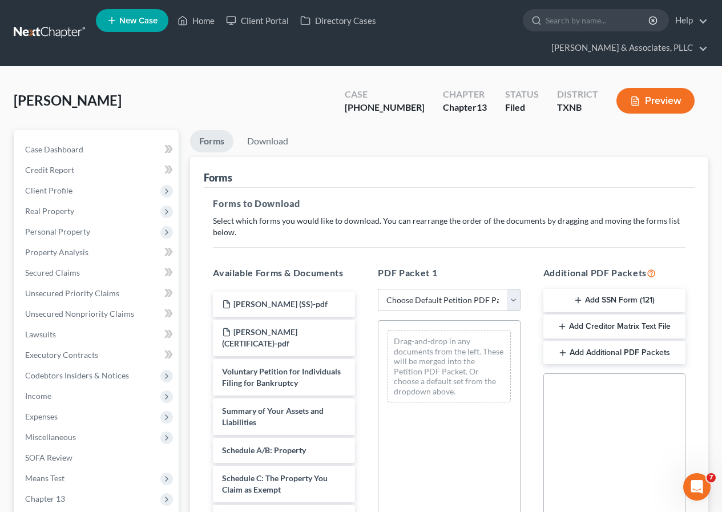
click at [608, 324] on button "Add Creditor Matrix Text File" at bounding box center [614, 326] width 142 height 24
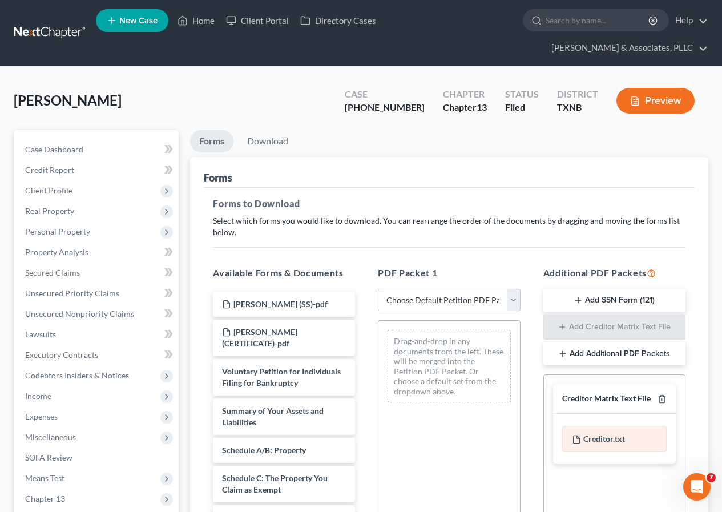
click at [602, 437] on div "Creditor.txt" at bounding box center [614, 439] width 104 height 26
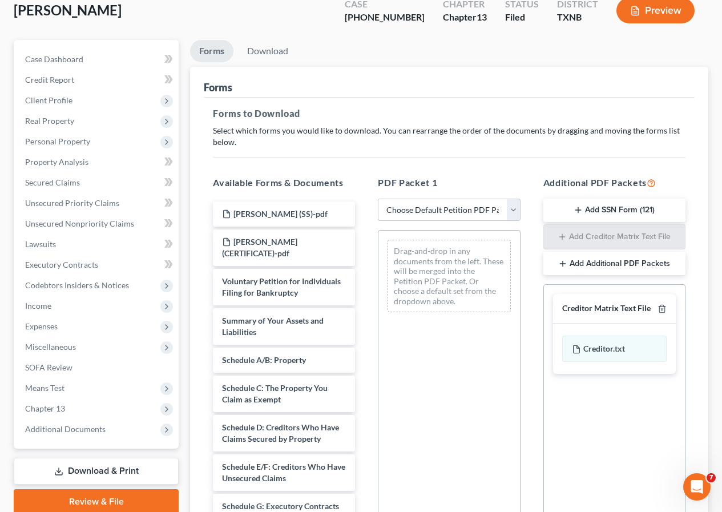
scroll to position [225, 0]
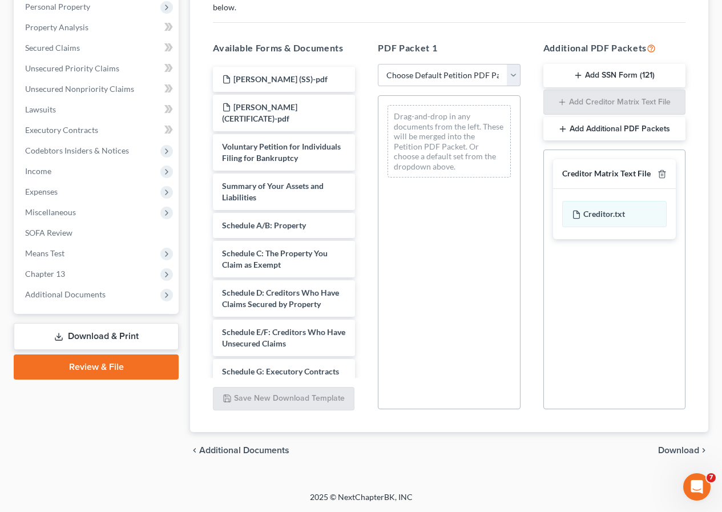
click at [671, 447] on span "Download" at bounding box center [678, 450] width 41 height 9
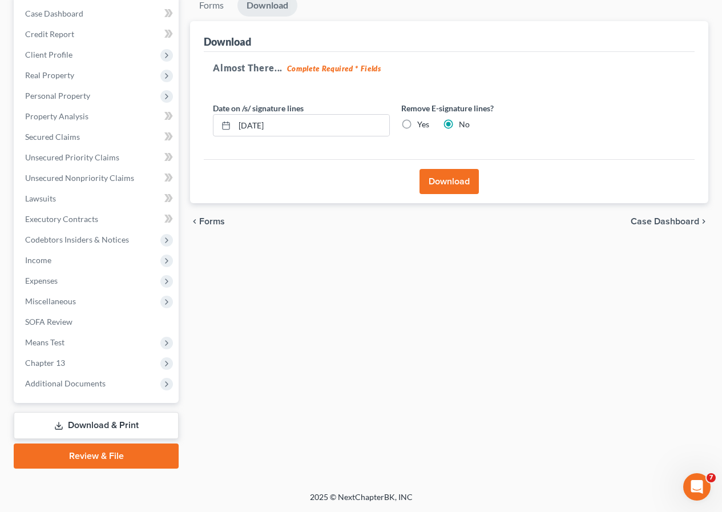
scroll to position [136, 0]
click at [454, 187] on button "Download" at bounding box center [448, 181] width 59 height 25
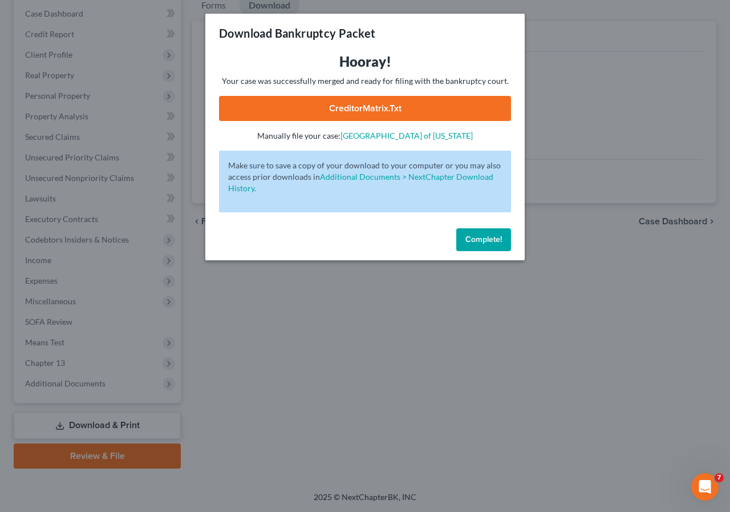
click at [366, 111] on link "CreditorMatrix.txt" at bounding box center [365, 108] width 292 height 25
click at [469, 238] on span "Complete!" at bounding box center [484, 240] width 37 height 10
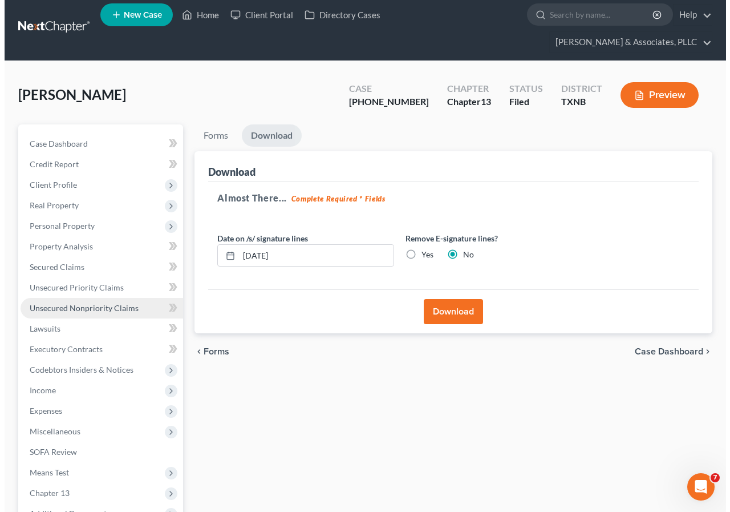
scroll to position [0, 0]
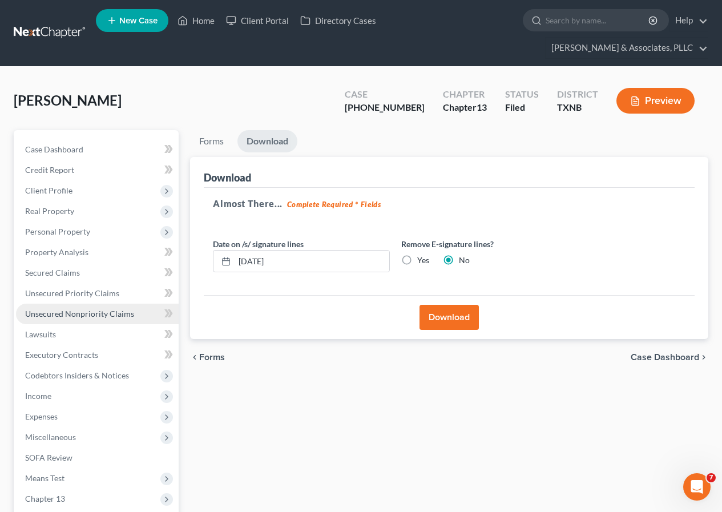
click at [86, 316] on span "Unsecured Nonpriority Claims" at bounding box center [79, 314] width 109 height 10
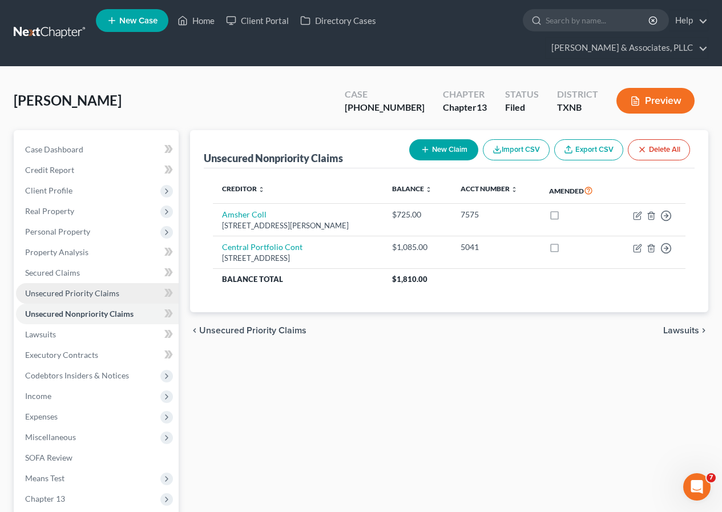
click at [85, 294] on span "Unsecured Priority Claims" at bounding box center [72, 293] width 94 height 10
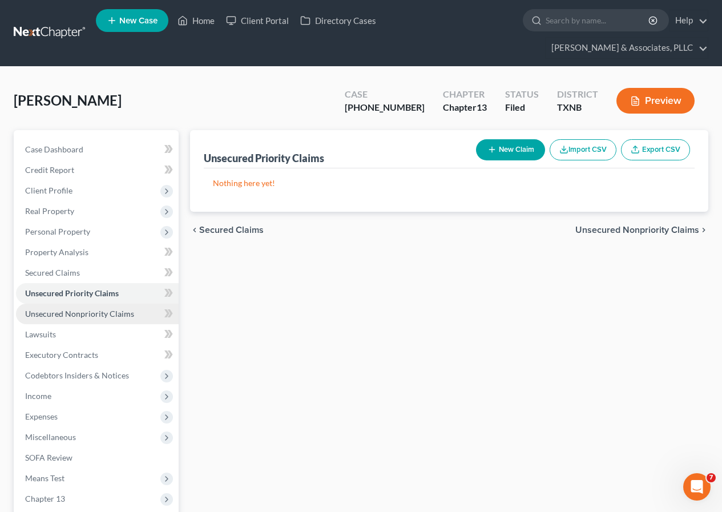
click at [102, 317] on span "Unsecured Nonpriority Claims" at bounding box center [79, 314] width 109 height 10
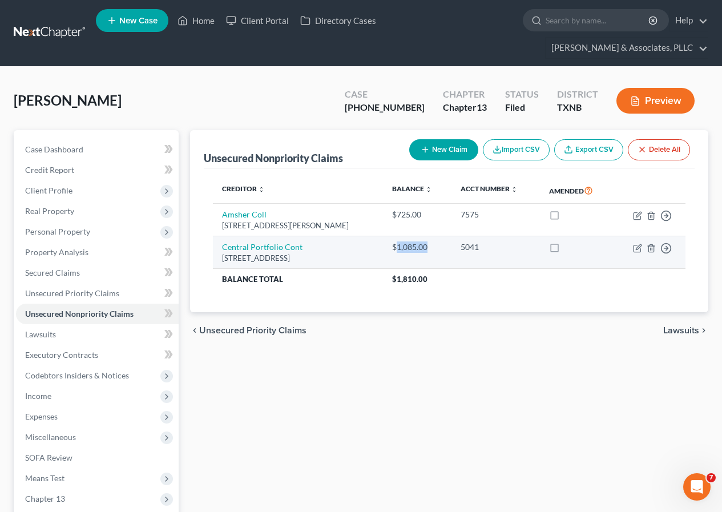
drag, startPoint x: 410, startPoint y: 245, endPoint x: 425, endPoint y: 251, distance: 15.9
click at [442, 247] on div "$1,085.00" at bounding box center [417, 246] width 50 height 11
copy div "1,085.00"
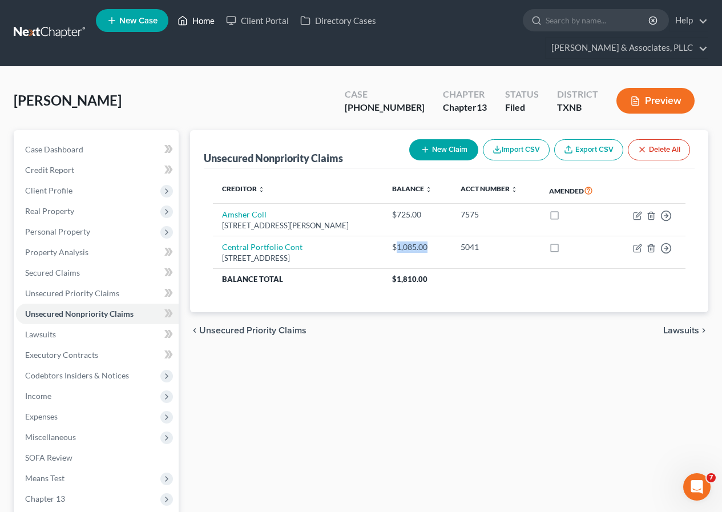
click at [202, 19] on link "Home" at bounding box center [196, 20] width 49 height 21
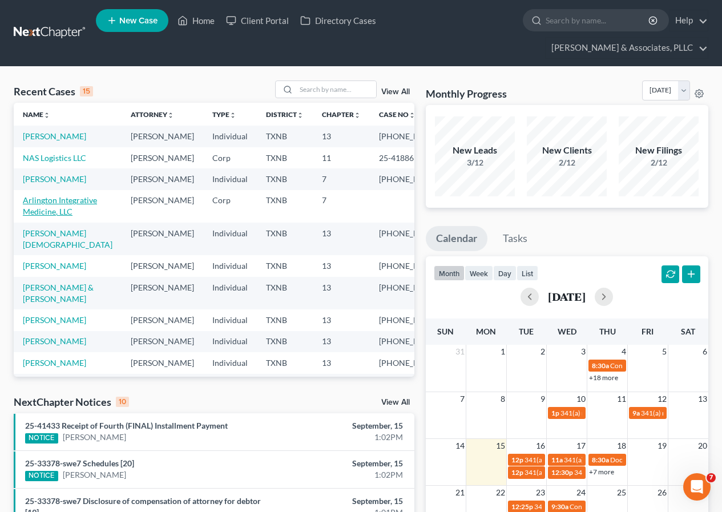
click at [58, 216] on link "Arlington Integrative Medicine, LLC" at bounding box center [60, 205] width 74 height 21
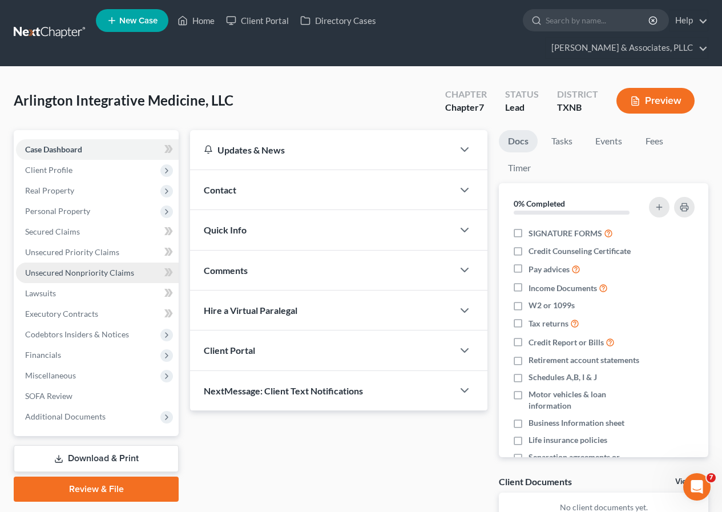
click at [89, 270] on span "Unsecured Nonpriority Claims" at bounding box center [79, 273] width 109 height 10
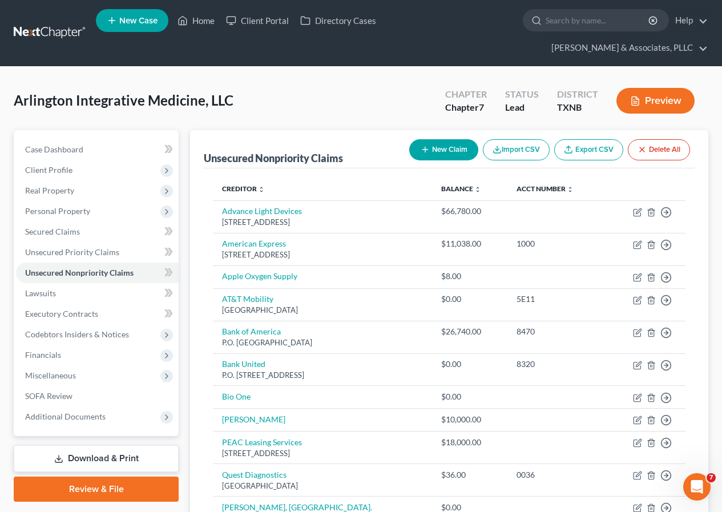
click at [444, 145] on button "New Claim" at bounding box center [443, 149] width 69 height 21
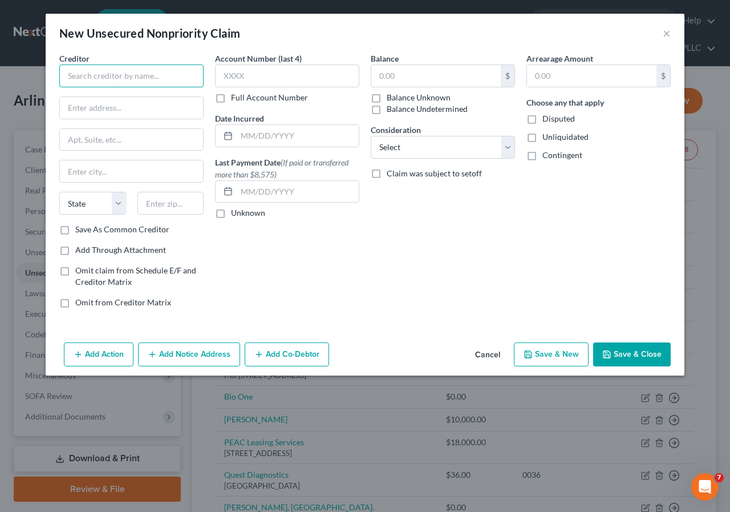
click at [128, 81] on input "text" at bounding box center [131, 75] width 144 height 23
type input "American Consumer Shows"
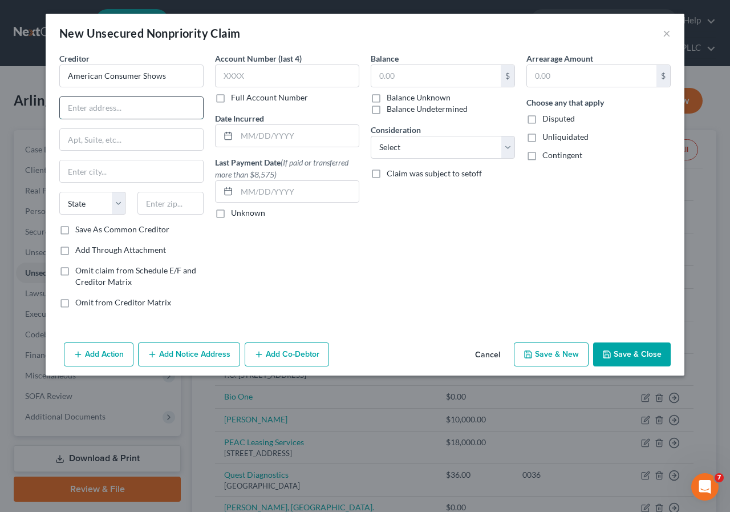
paste input "[URL][DOMAIN_NAME]"
type input "h"
type input "6901 Jericho TPKE"
click at [127, 146] on input "text" at bounding box center [131, 140] width 143 height 22
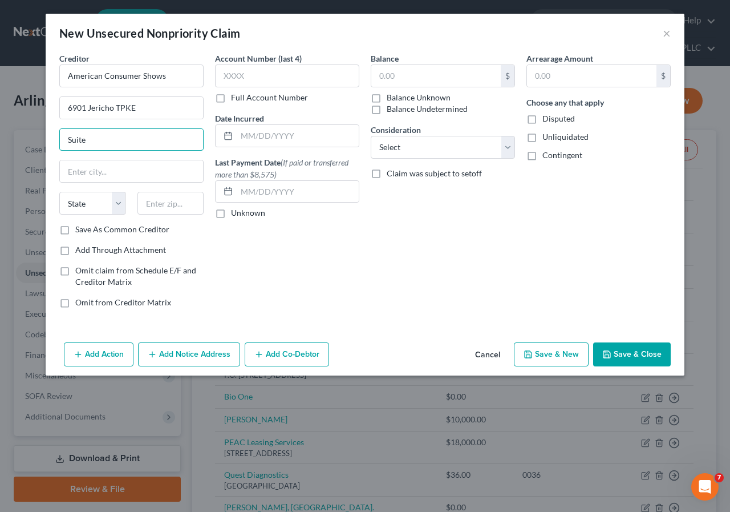
type input "Suite"
click at [180, 203] on input "text" at bounding box center [171, 203] width 67 height 23
type input "11791"
click at [185, 175] on input "text" at bounding box center [131, 171] width 143 height 22
type input "Syosset"
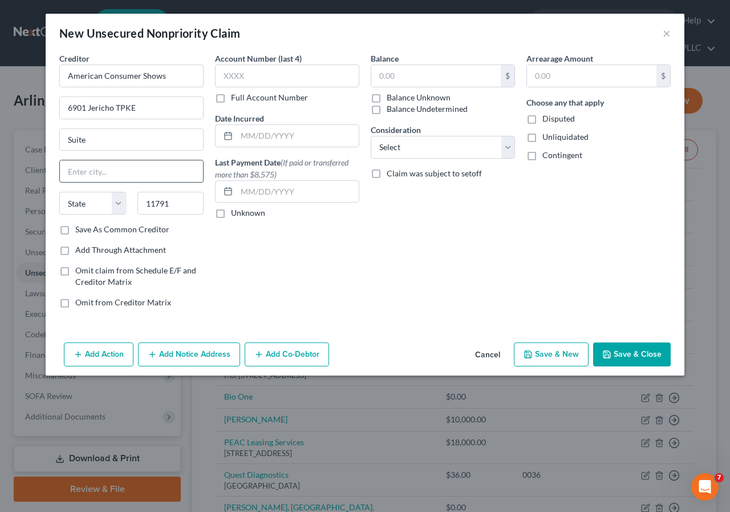
select select "35"
drag, startPoint x: 107, startPoint y: 132, endPoint x: 118, endPoint y: 135, distance: 11.9
click at [107, 132] on input "Suite" at bounding box center [131, 140] width 143 height 22
type input "Suite 250"
click at [377, 78] on input "text" at bounding box center [437, 76] width 130 height 22
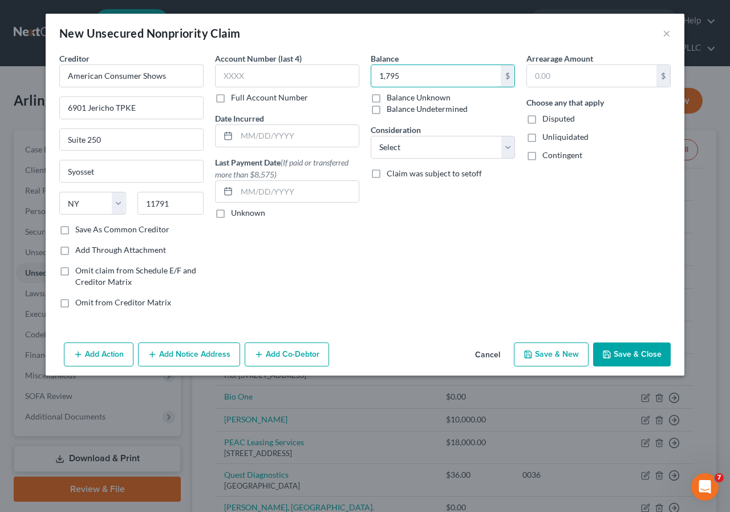
type input "1,795"
click at [643, 352] on button "Save & Close" at bounding box center [633, 354] width 78 height 24
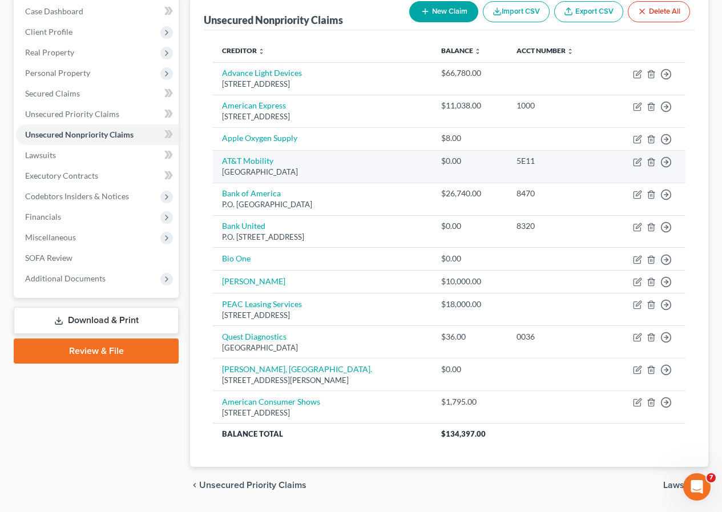
scroll to position [173, 0]
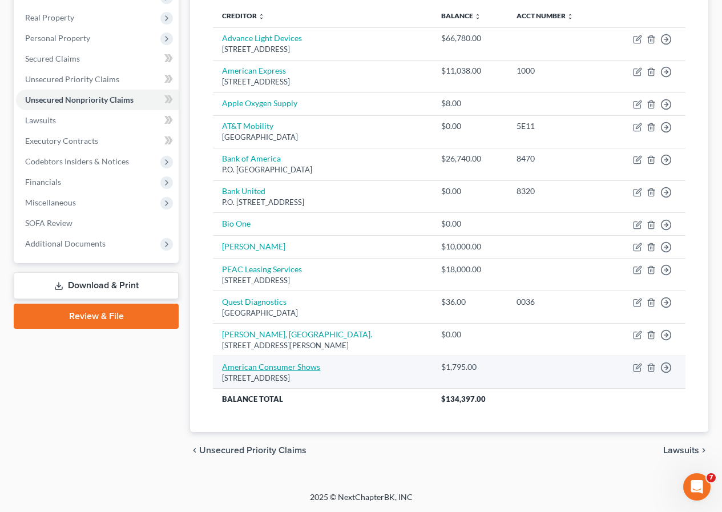
click at [277, 371] on link "American Consumer Shows" at bounding box center [271, 367] width 98 height 10
select select "35"
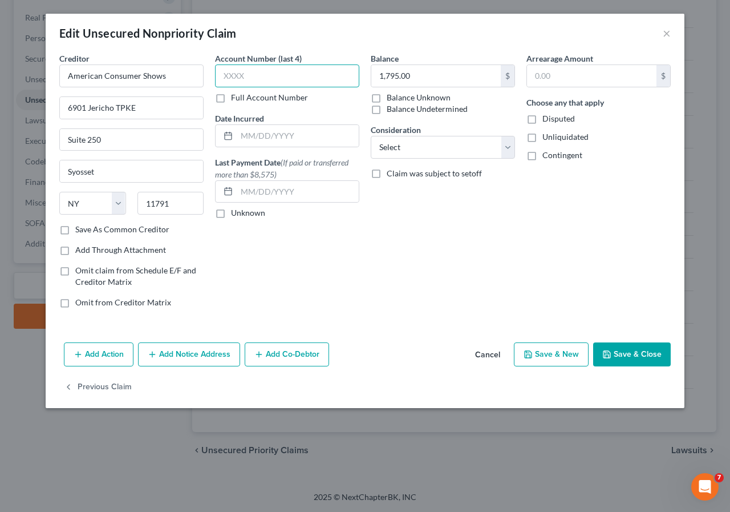
click at [246, 78] on input "text" at bounding box center [287, 75] width 144 height 23
type input "2442"
click at [629, 354] on button "Save & Close" at bounding box center [633, 354] width 78 height 24
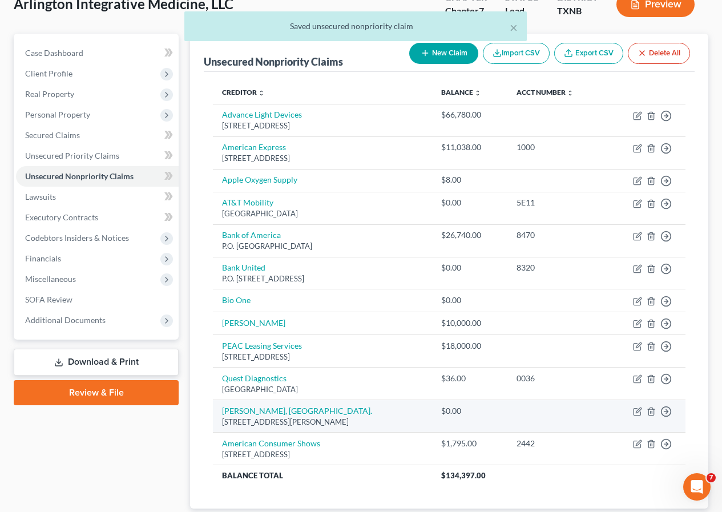
scroll to position [0, 0]
